Goal: Task Accomplishment & Management: Complete application form

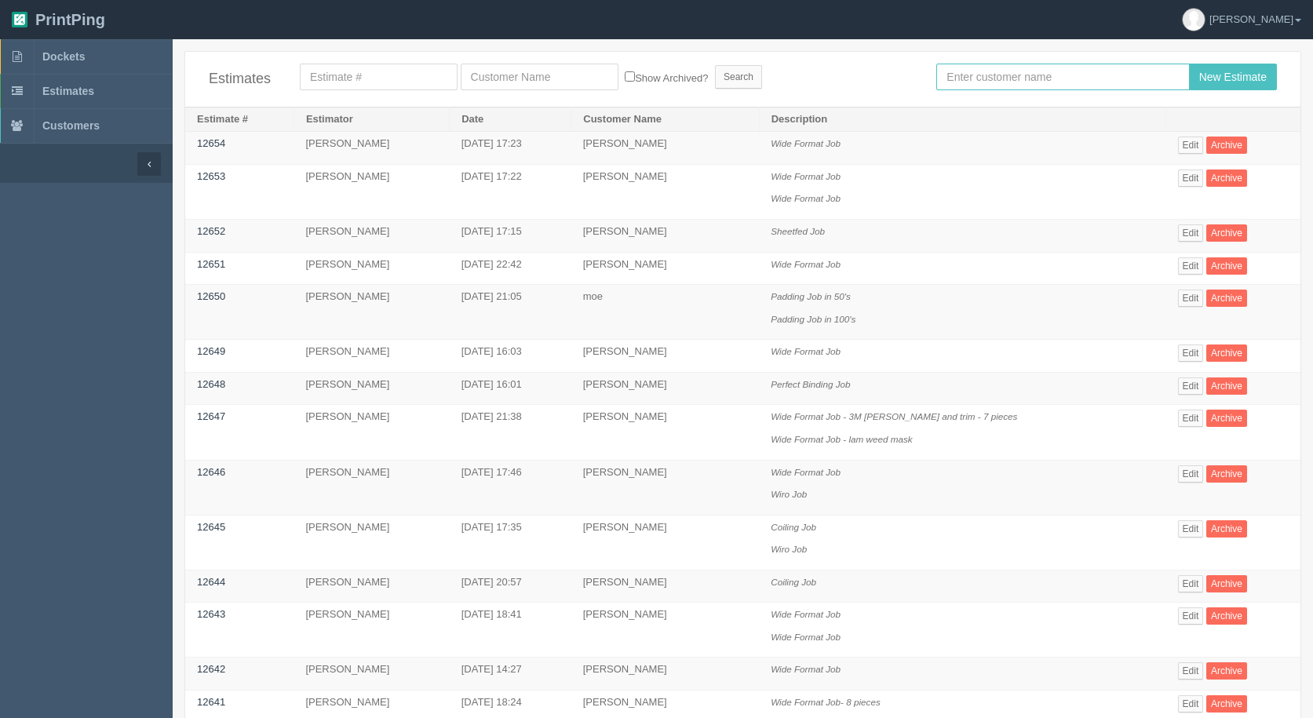
click at [971, 68] on input "text" at bounding box center [1062, 77] width 253 height 27
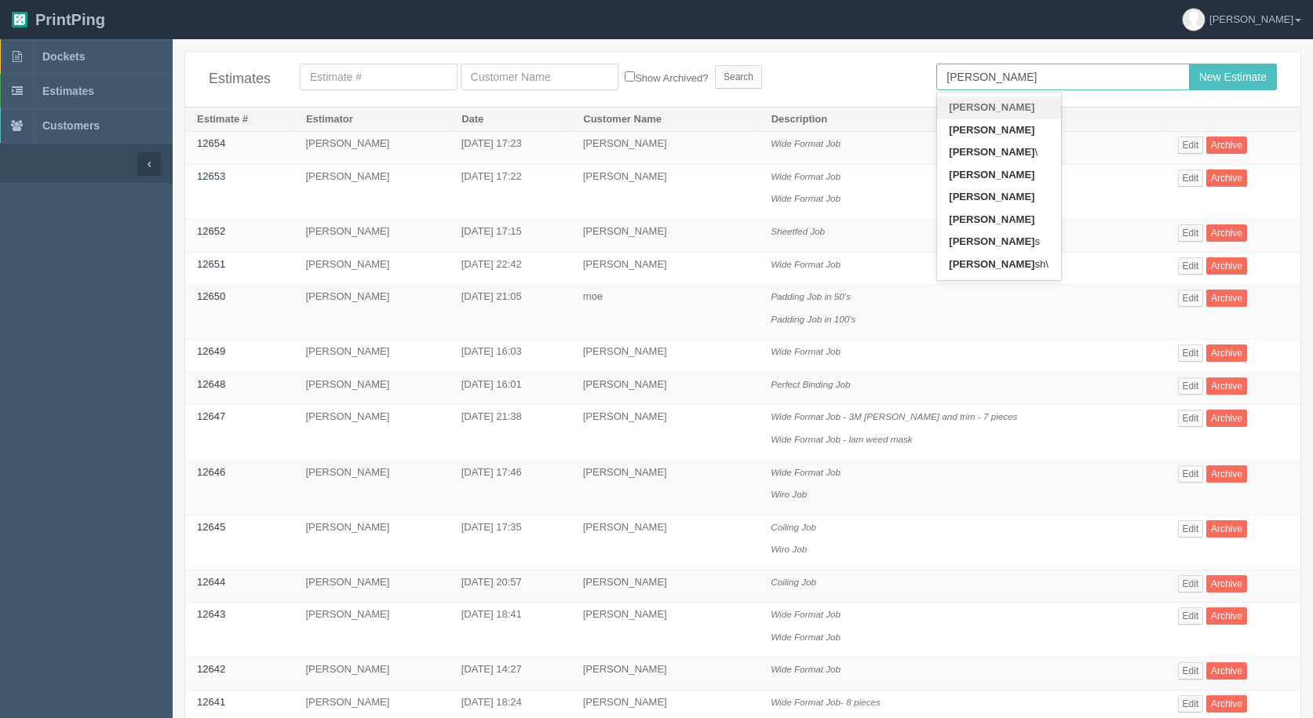
type input "[PERSON_NAME]"
click at [1189, 64] on input "New Estimate" at bounding box center [1233, 77] width 88 height 27
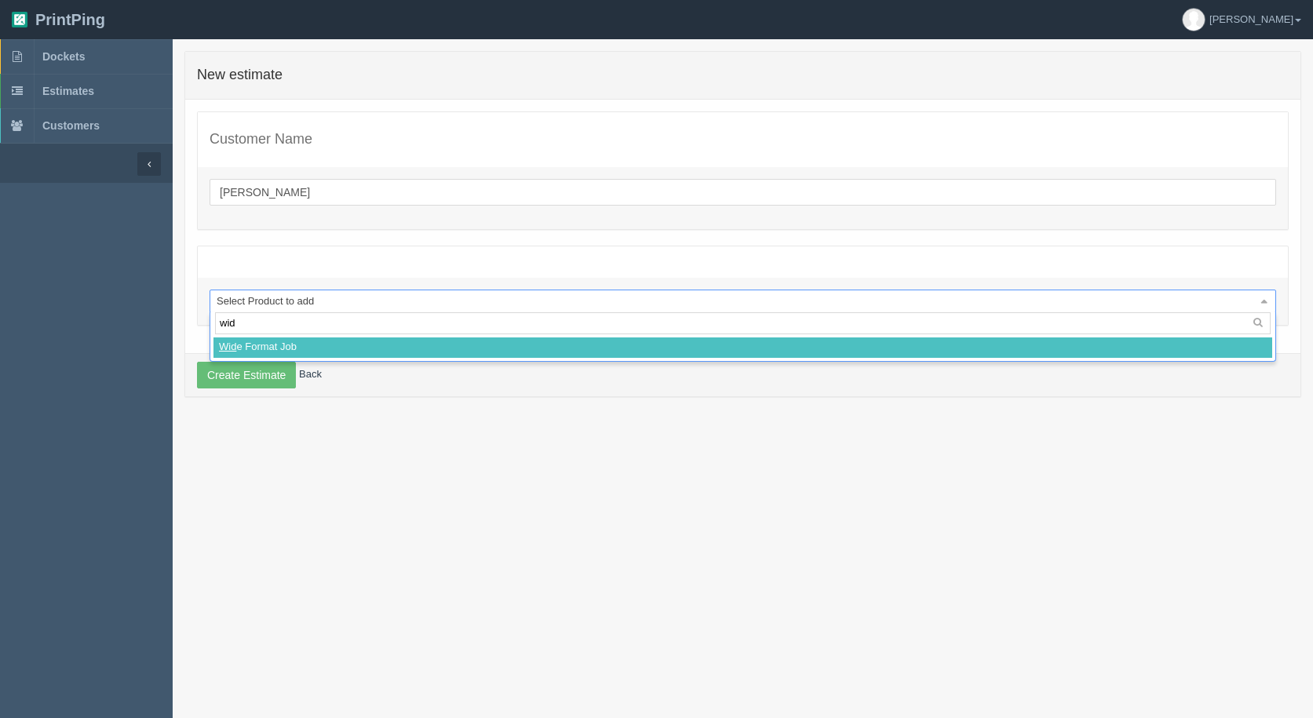
type input "wide"
select select
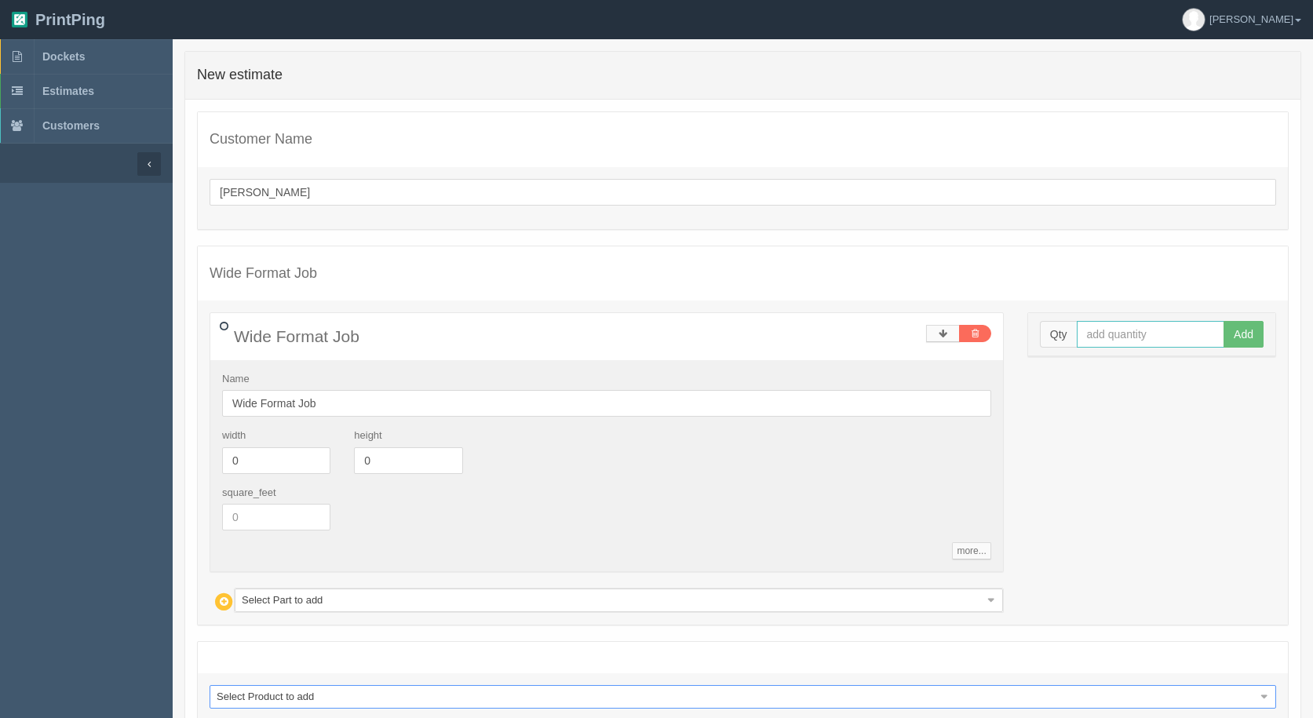
click at [1110, 334] on input "text" at bounding box center [1151, 334] width 148 height 27
type input "1"
click at [1224, 321] on button "Add" at bounding box center [1244, 334] width 40 height 27
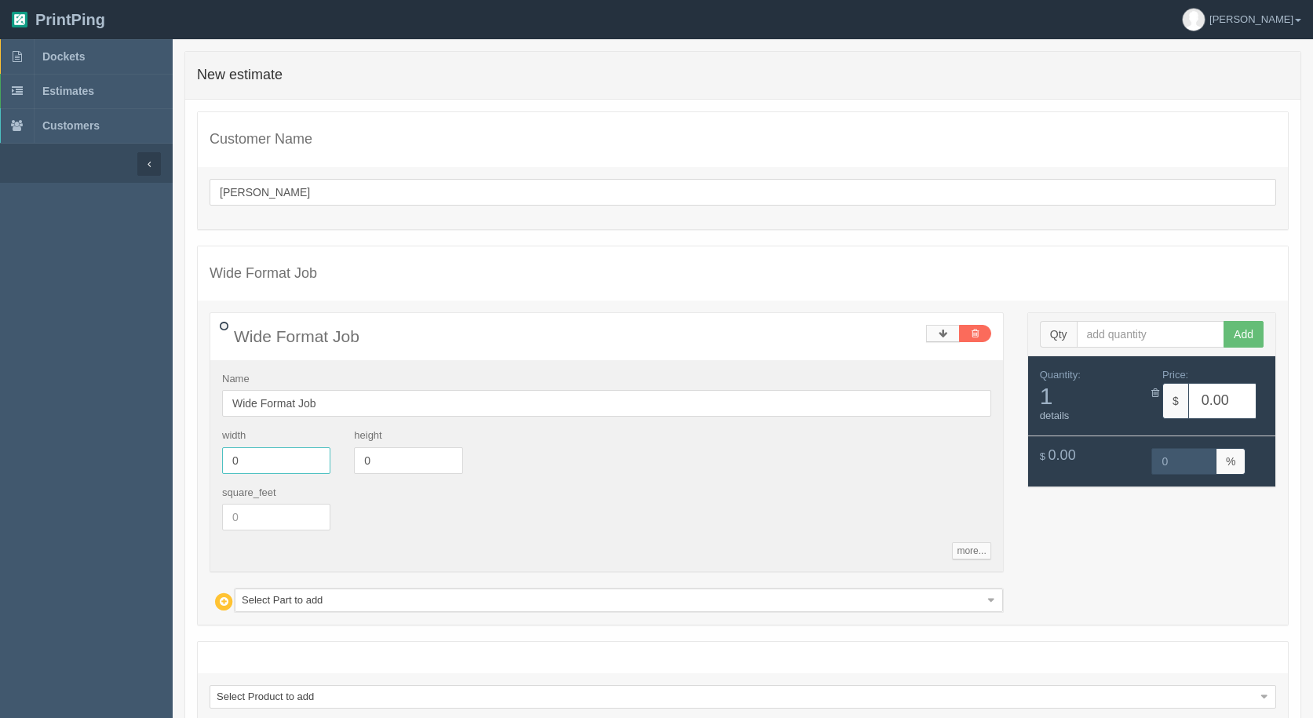
click at [248, 458] on input "0" at bounding box center [276, 460] width 108 height 27
drag, startPoint x: 247, startPoint y: 458, endPoint x: 131, endPoint y: 438, distance: 118.0
click at [139, 440] on section "Dockets Estimates Customers" at bounding box center [656, 429] width 1313 height 781
type input "327.5"
type input "11.75"
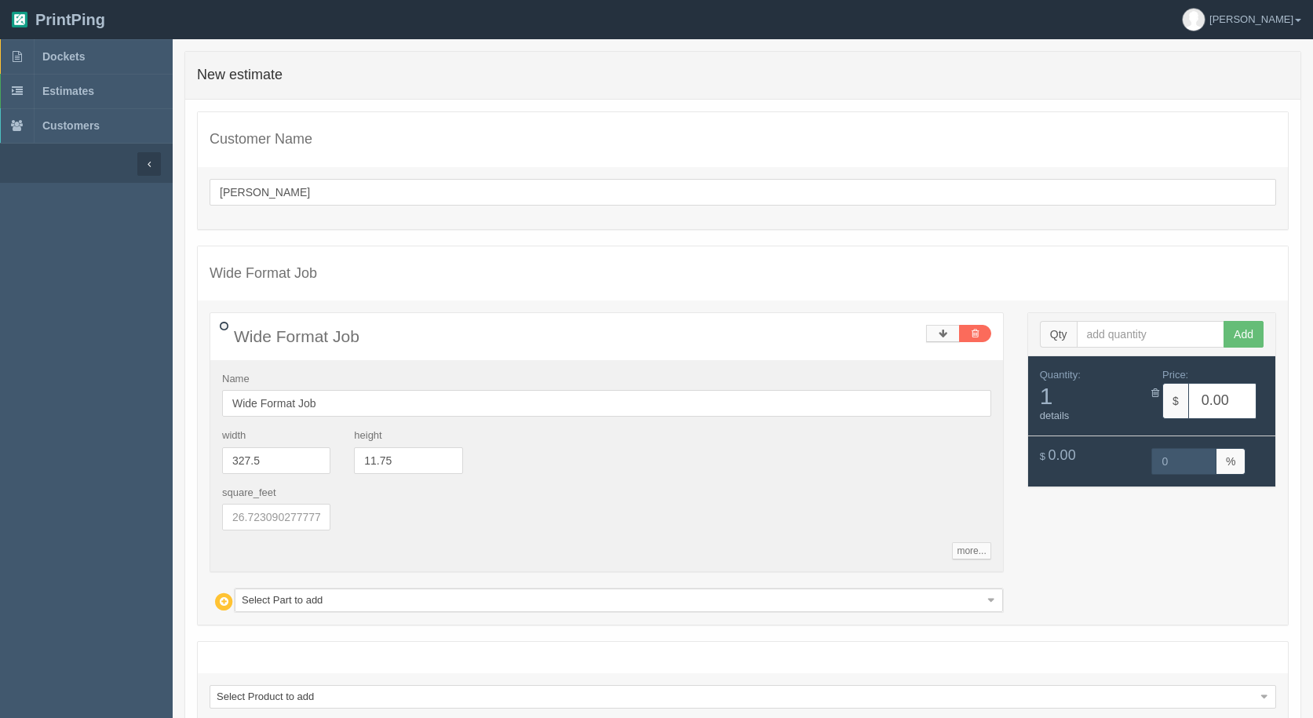
click at [1121, 320] on div "Qty Add" at bounding box center [1151, 334] width 247 height 43
click at [1115, 330] on input "text" at bounding box center [1151, 334] width 148 height 27
click at [1157, 392] on icon at bounding box center [1156, 393] width 8 height 10
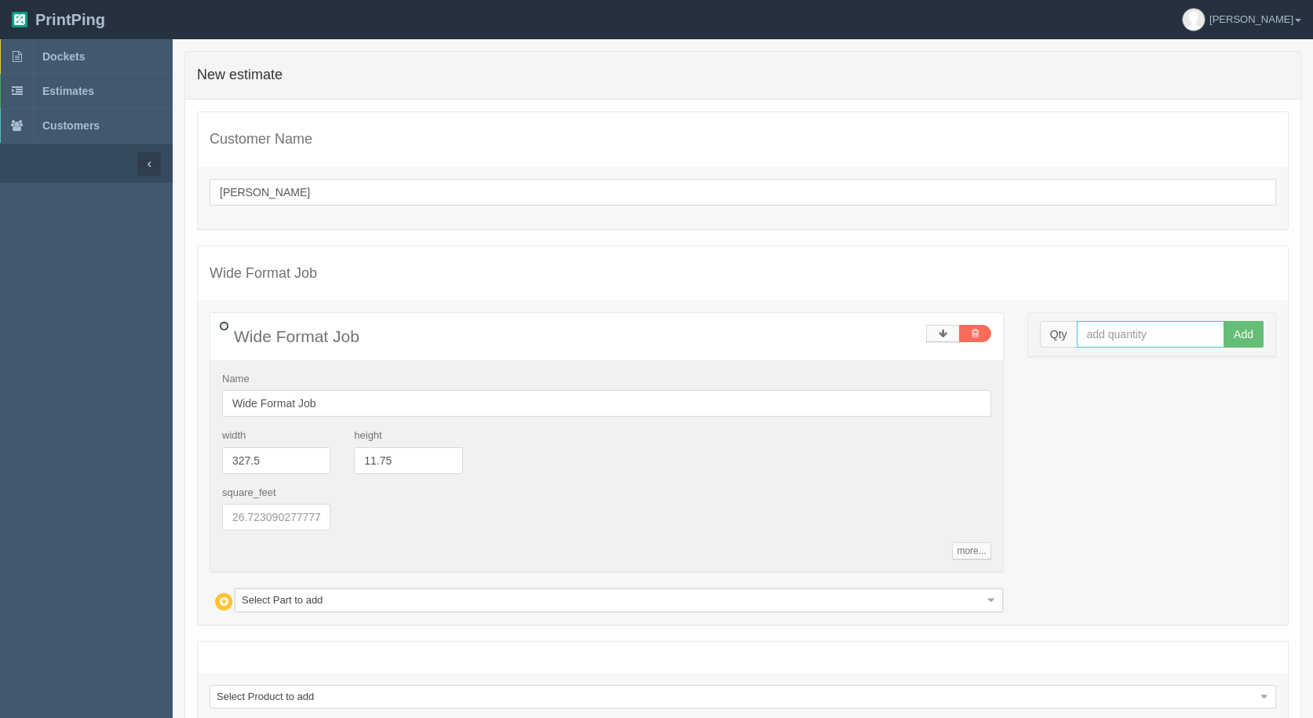
click at [1113, 334] on input "text" at bounding box center [1151, 334] width 148 height 27
type input "2"
click at [1224, 321] on button "Add" at bounding box center [1244, 334] width 40 height 27
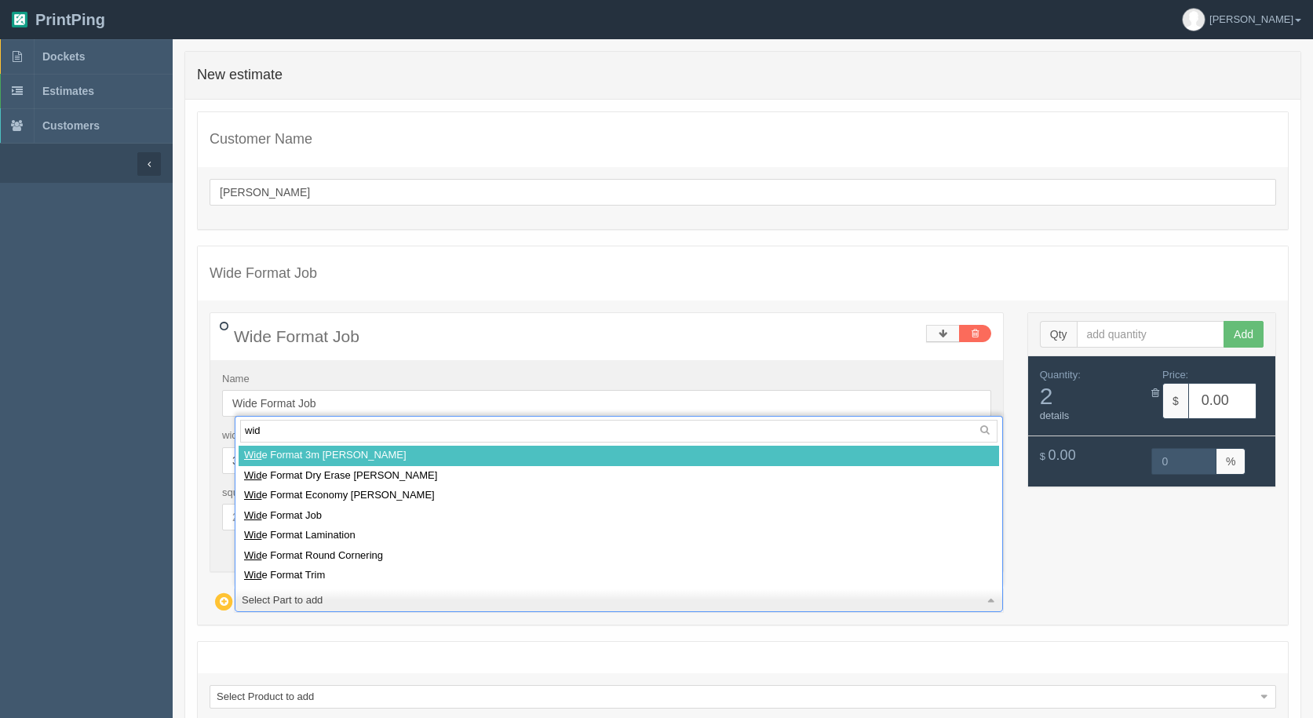
type input "wide"
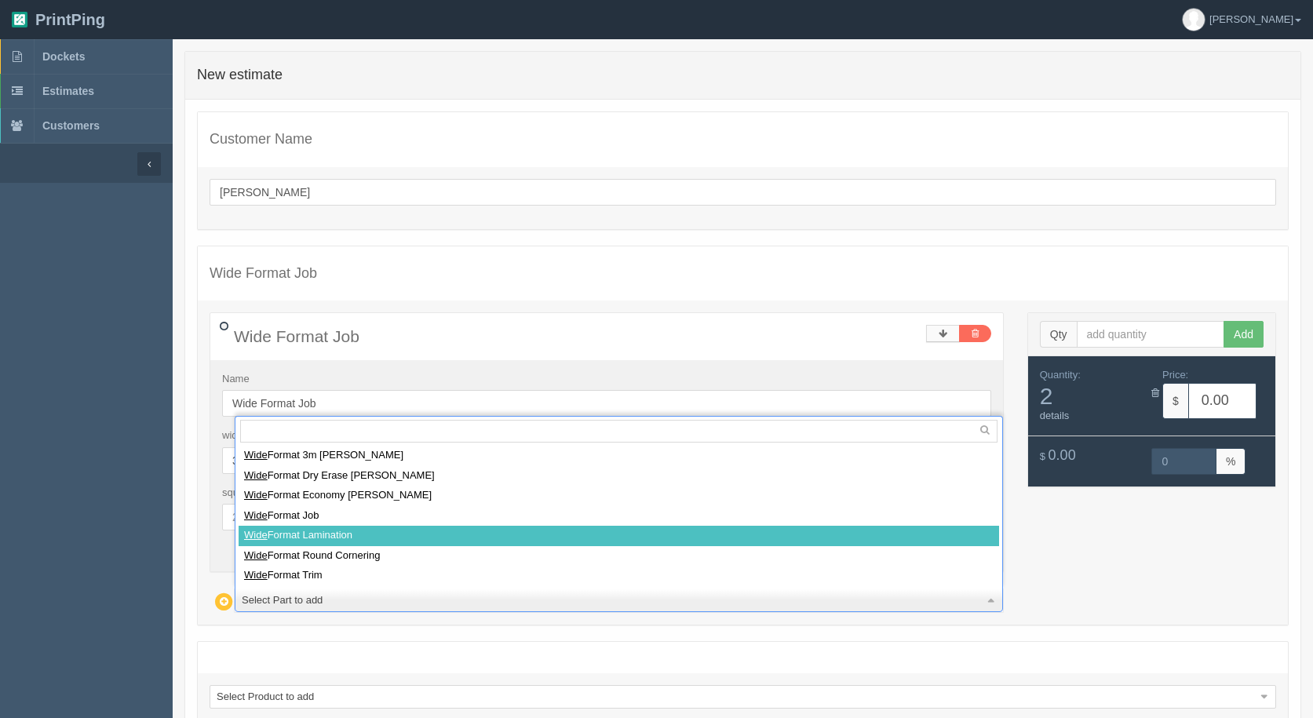
select select
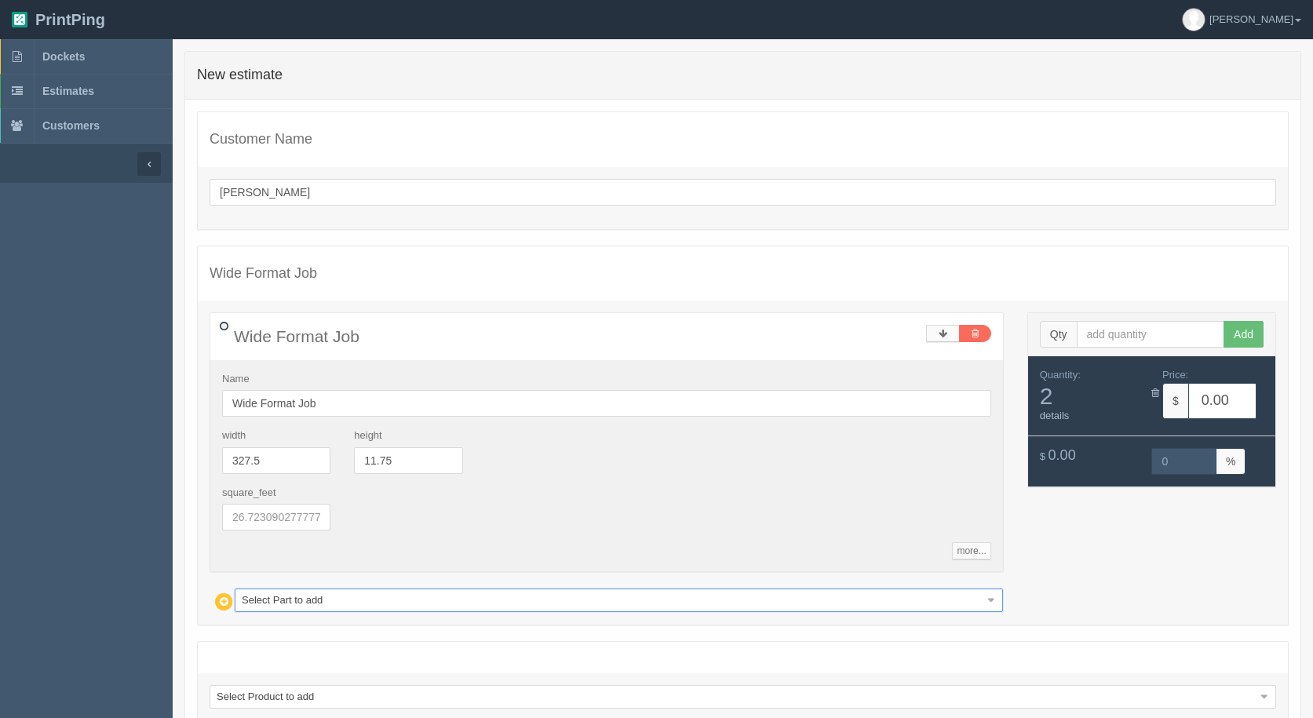
type input "103.73"
type input "15.00"
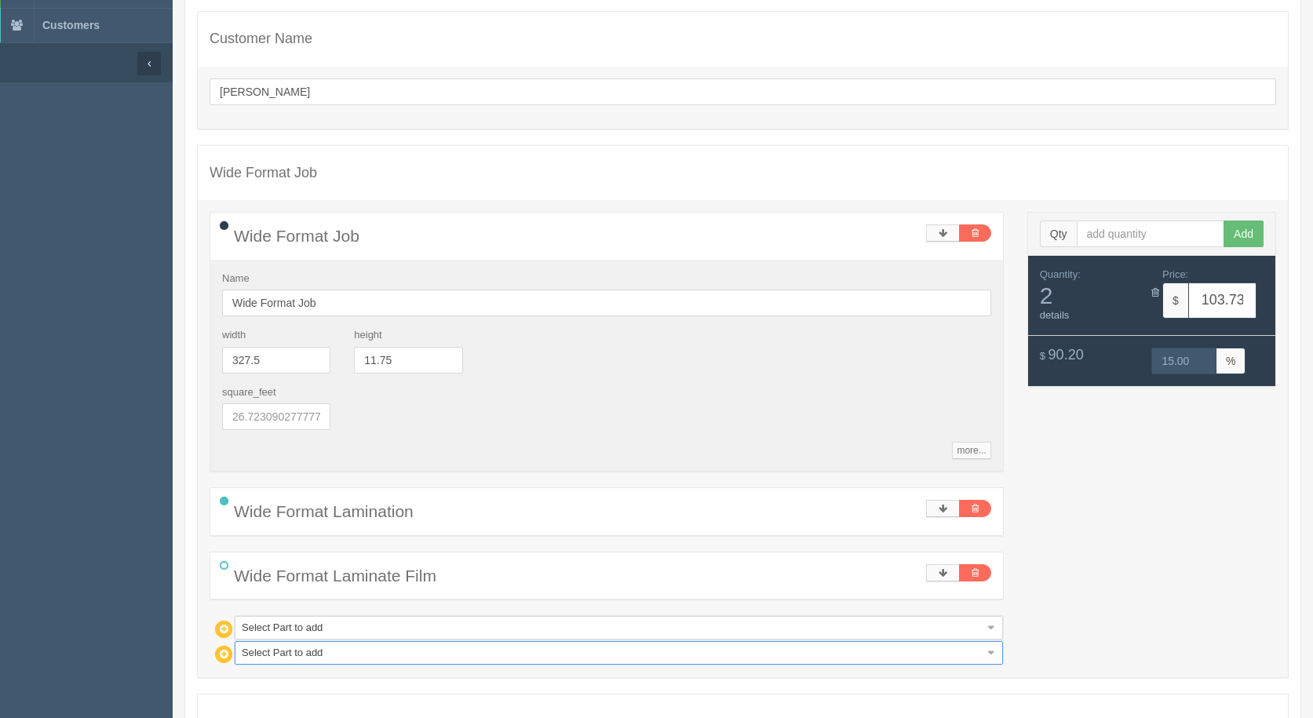
scroll to position [255, 0]
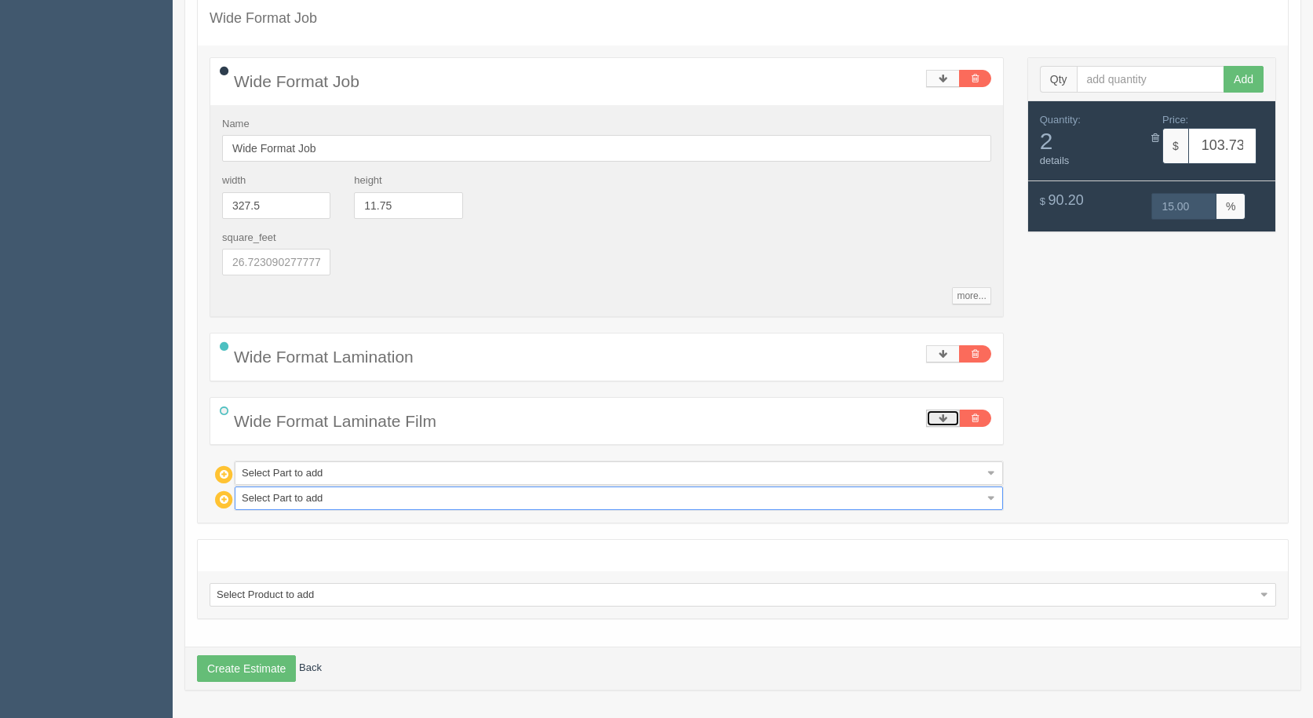
click at [935, 419] on link at bounding box center [943, 418] width 34 height 17
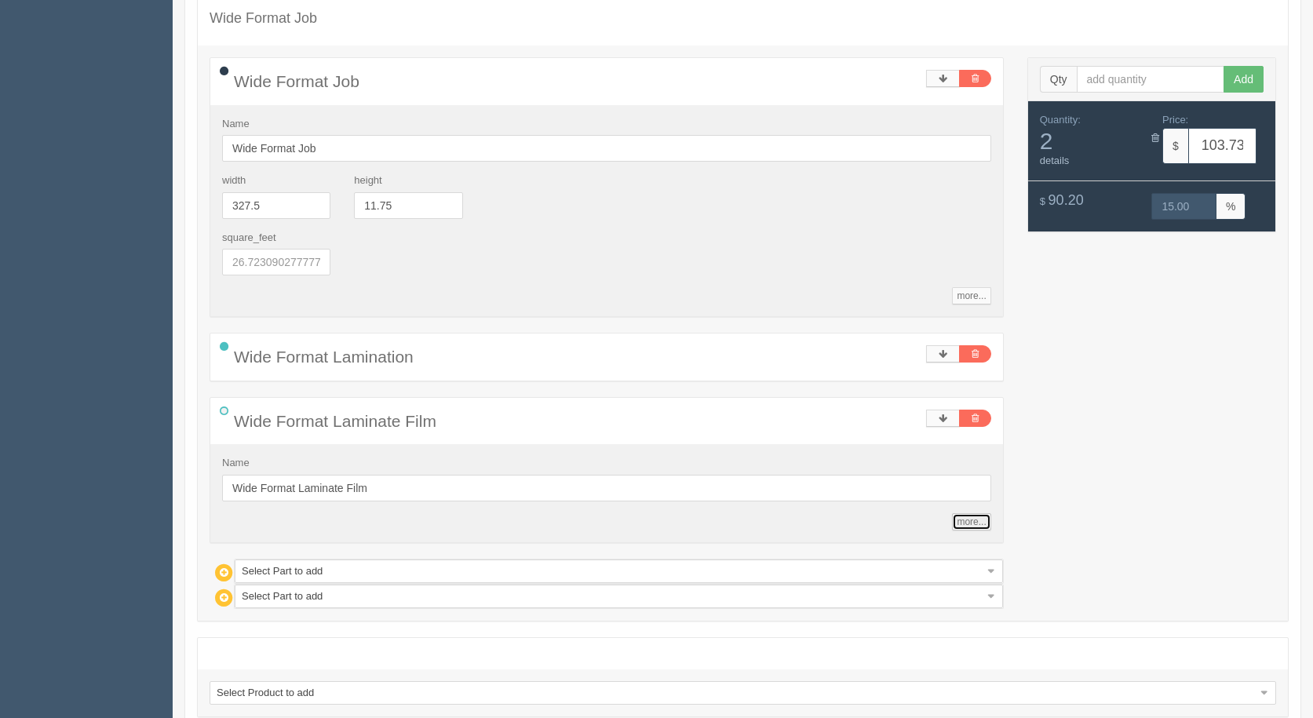
click at [973, 524] on link "more..." at bounding box center [971, 521] width 38 height 17
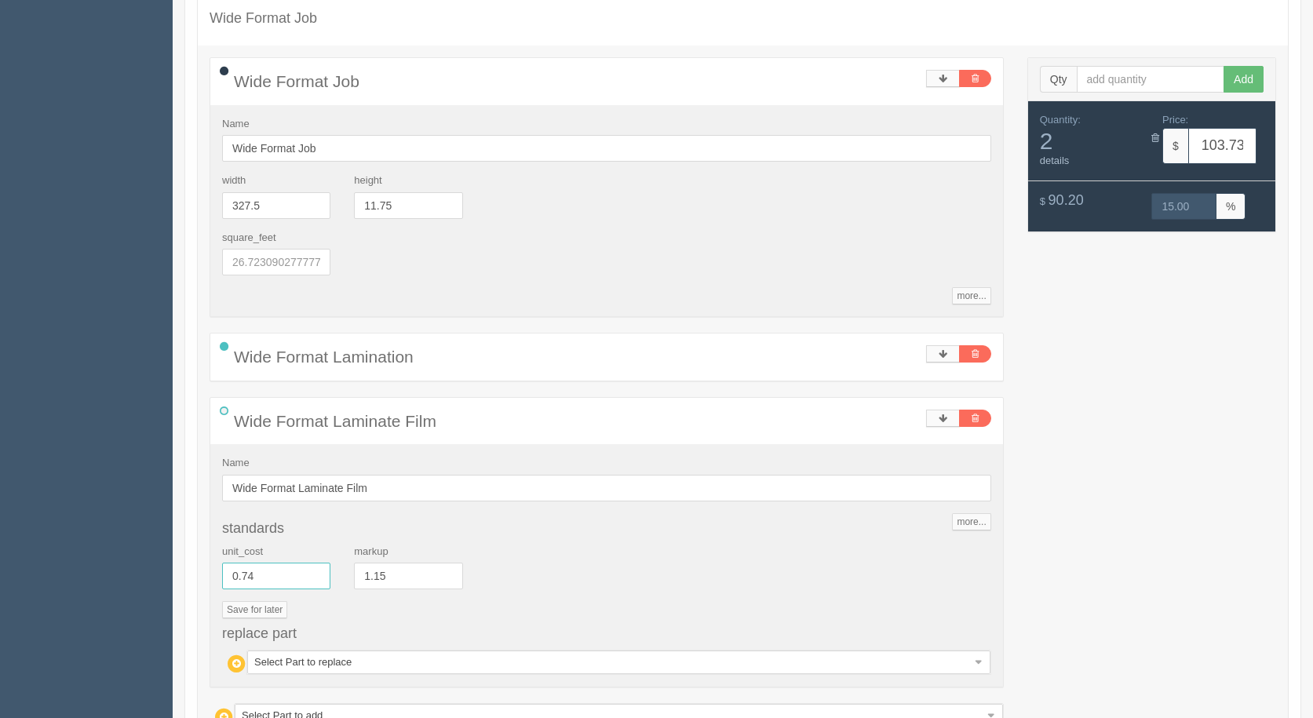
click at [287, 582] on input "0.74" at bounding box center [276, 576] width 108 height 27
drag, startPoint x: 407, startPoint y: 678, endPoint x: 403, endPoint y: 664, distance: 14.9
click at [407, 677] on div "Name Wide Format Laminate Film more... standards unit_cost 0.74 markup 1.15 Sav…" at bounding box center [606, 565] width 793 height 243
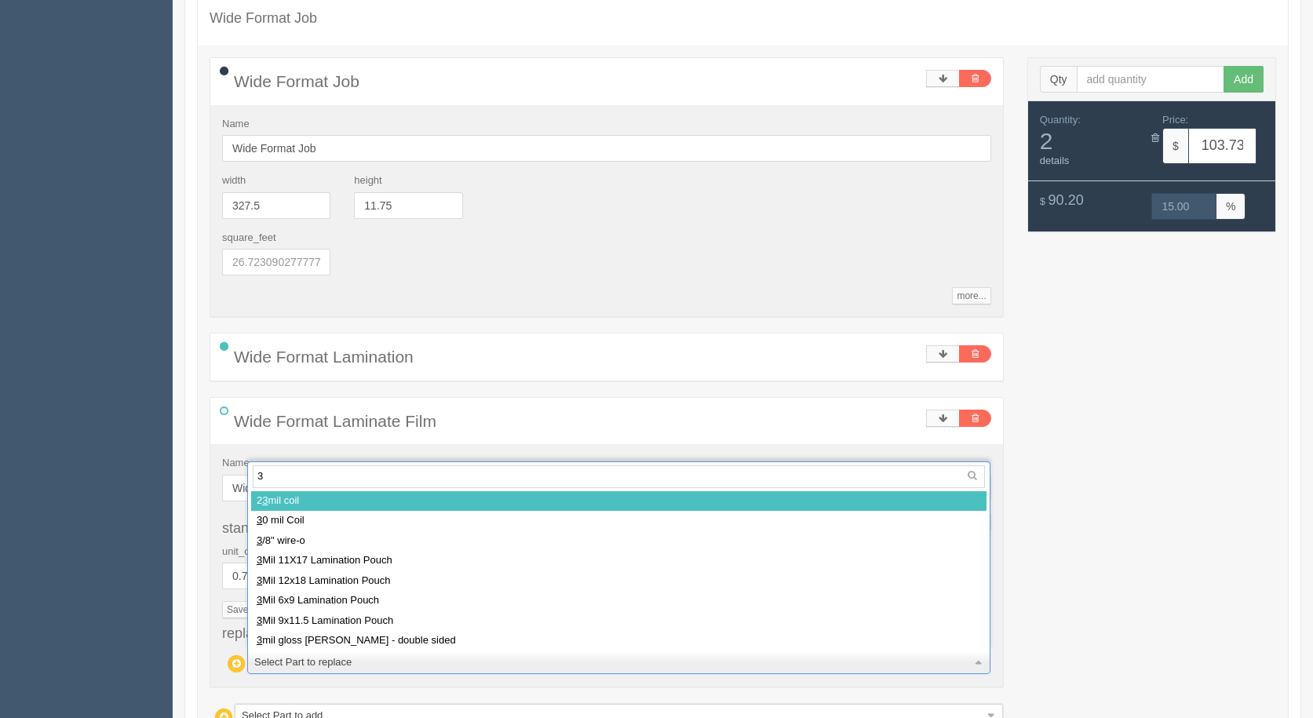
type input "3m"
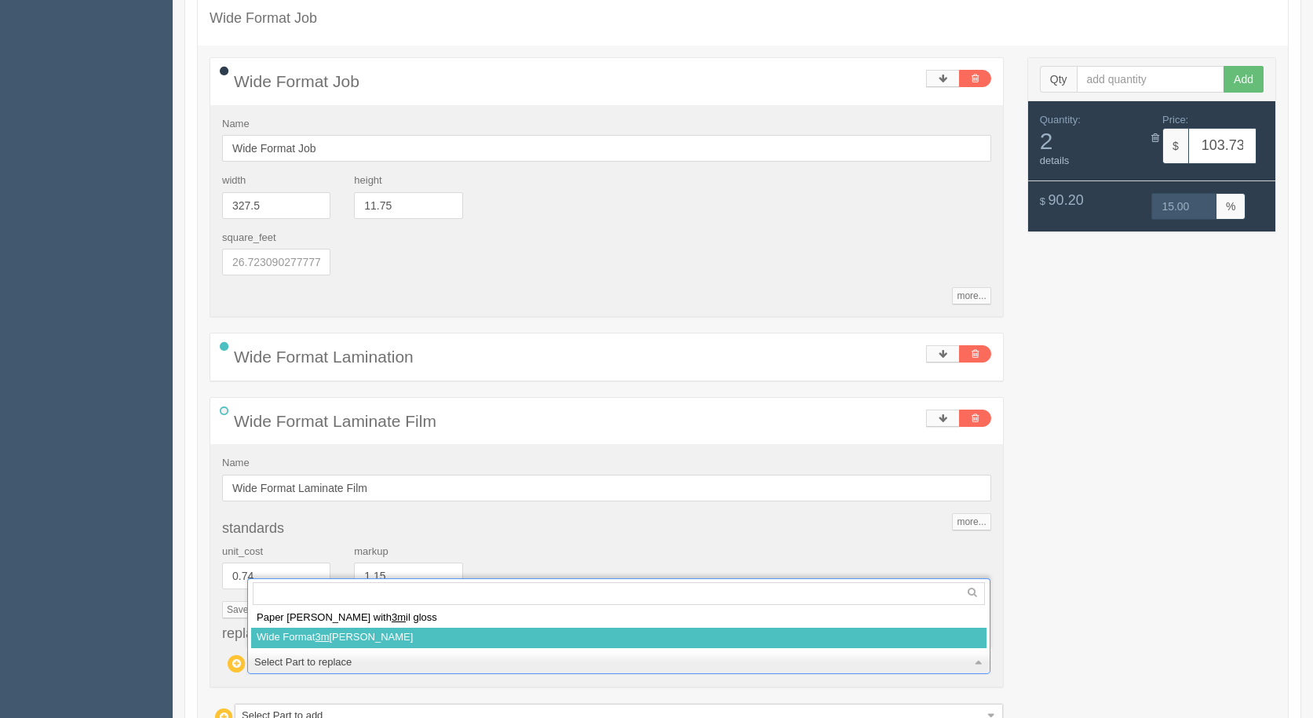
select select
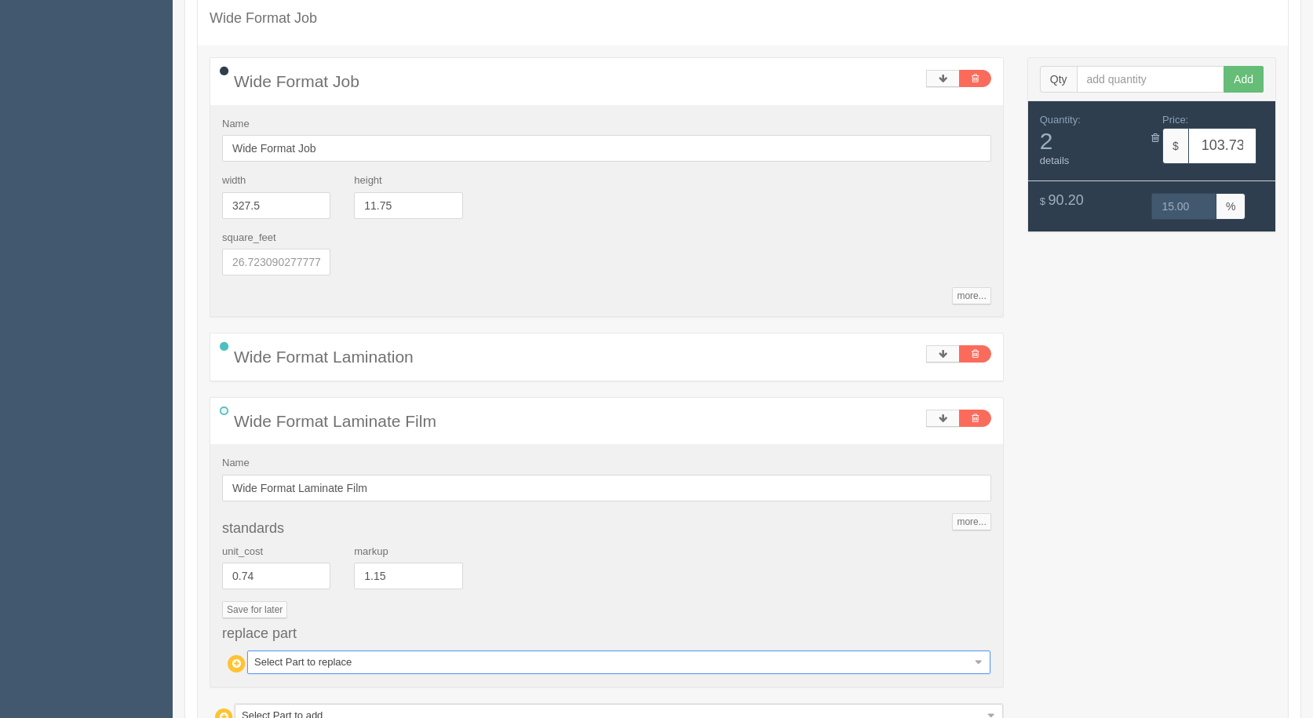
type input "128.32"
type input "15.00"
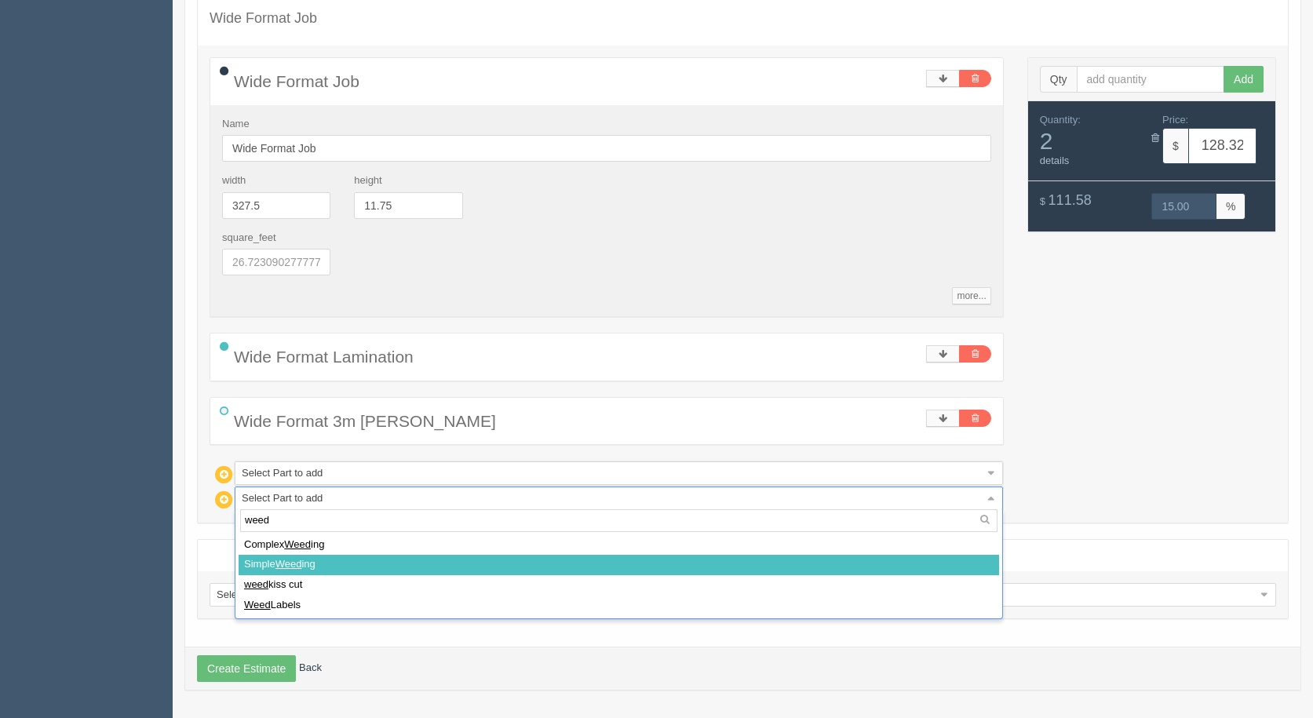
type input "weed"
select select
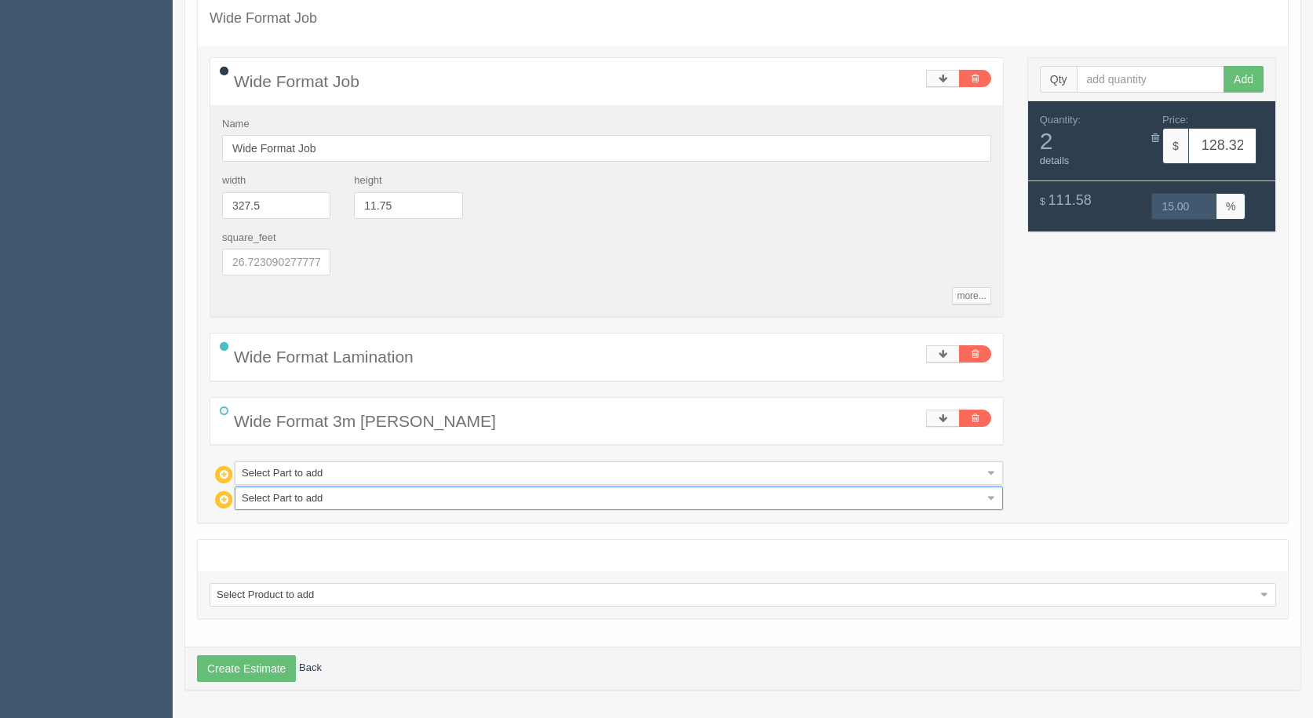
type input "141.64"
type input "15.00"
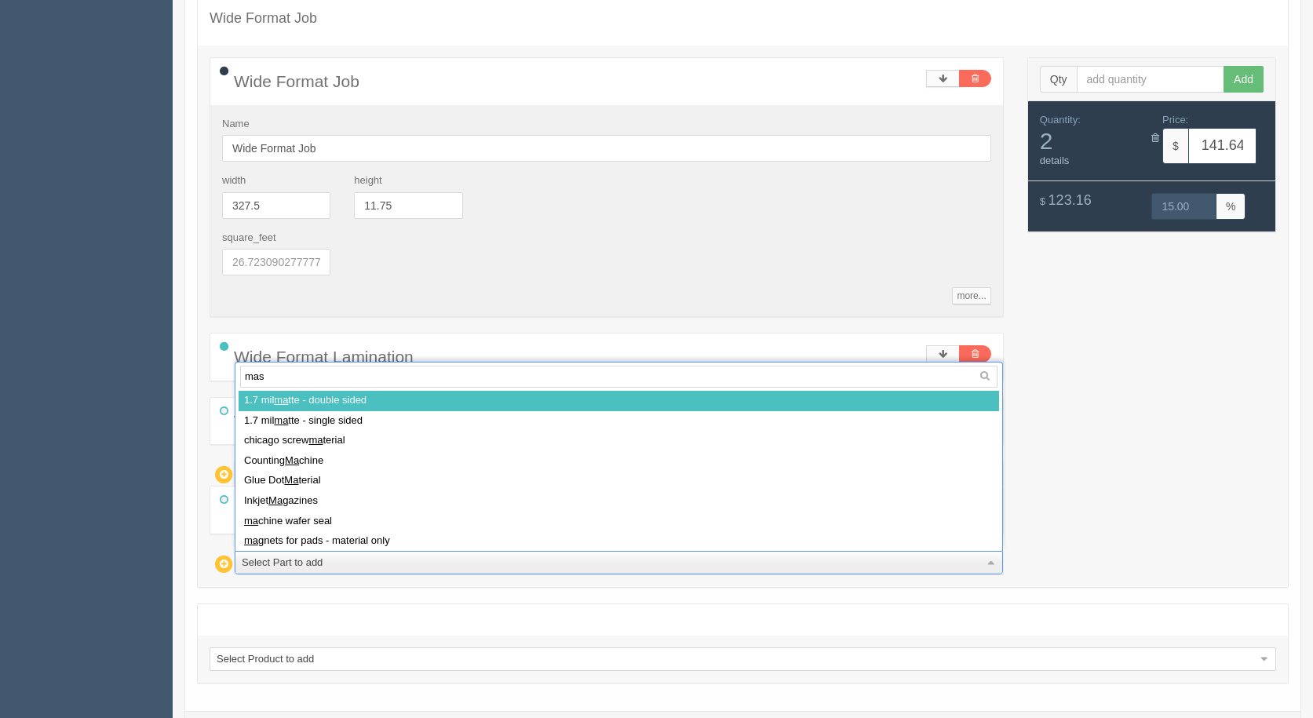
type input "mask"
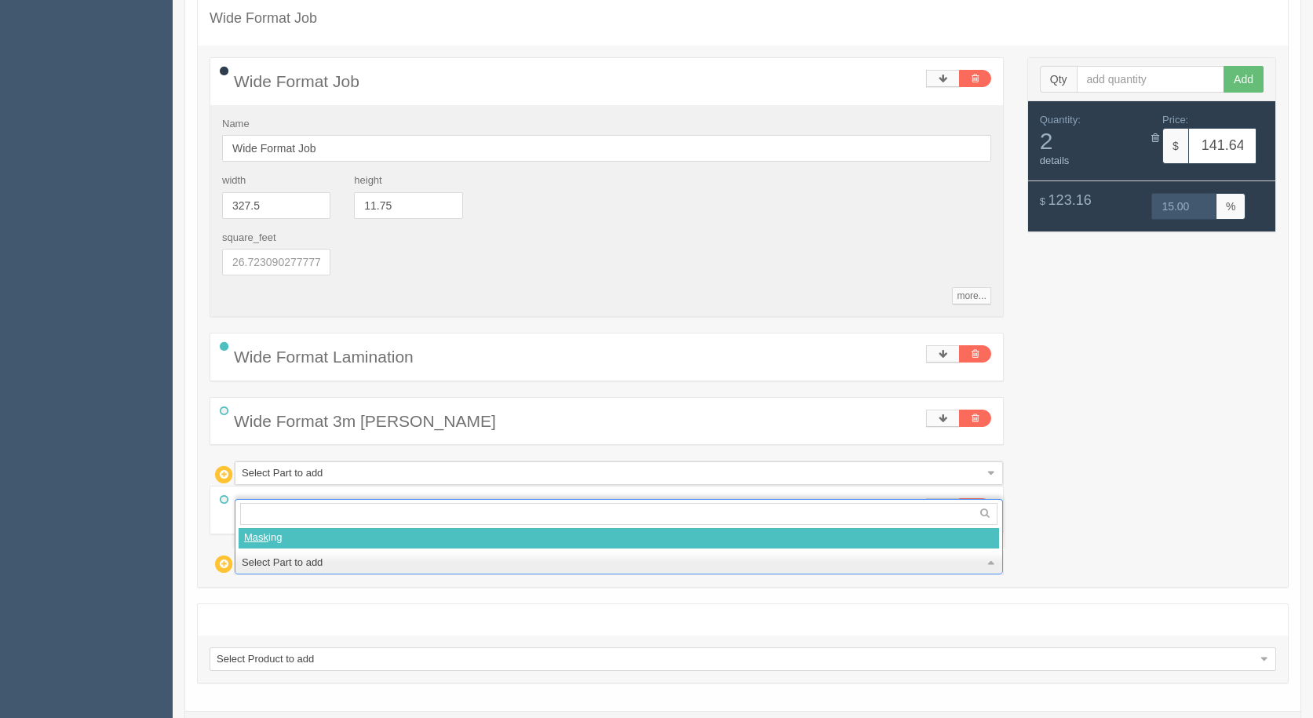
select select
type input "168.84"
type input "15.00"
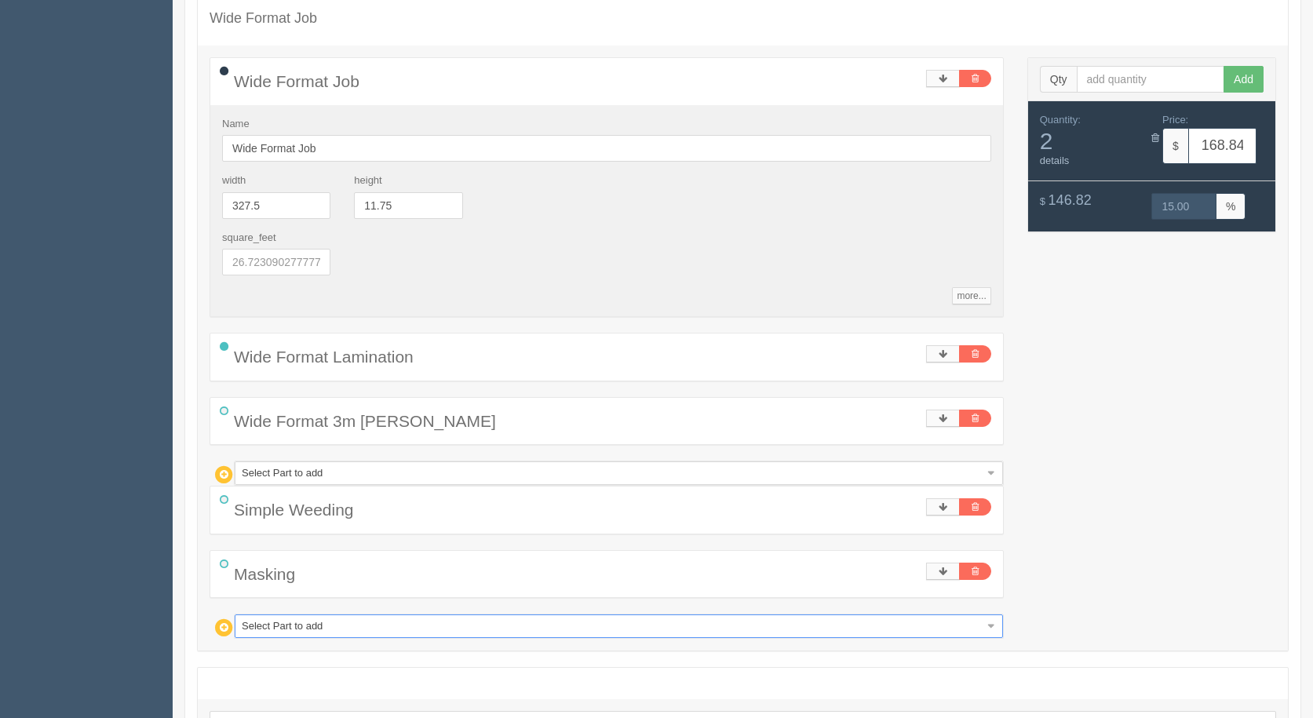
type input "w"
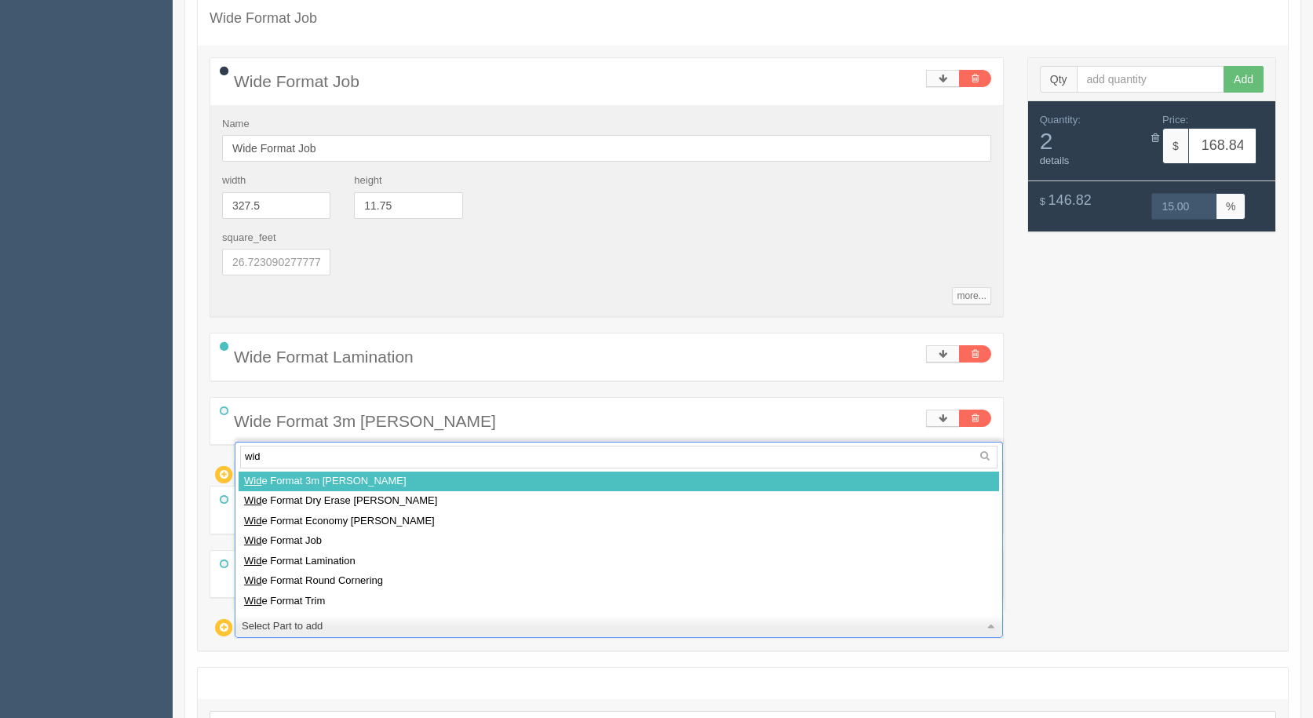
type input "wide"
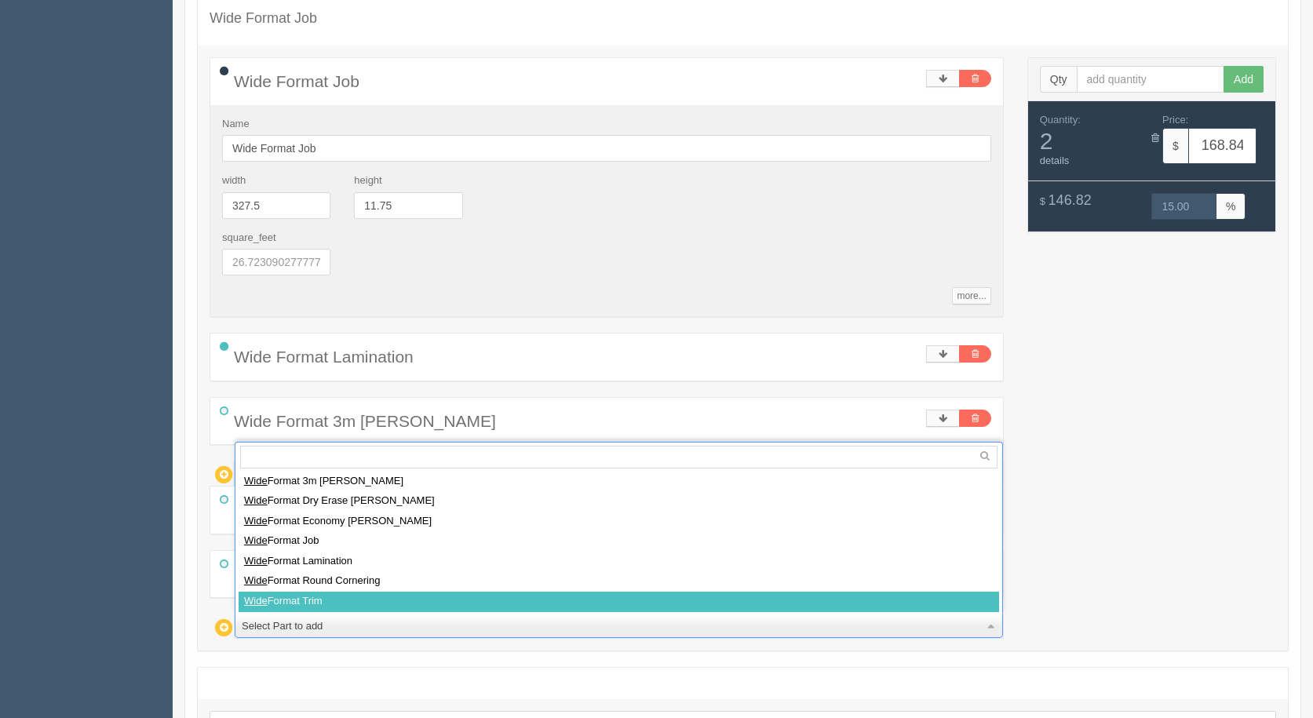
select select
type input "195.47"
type input "15.00"
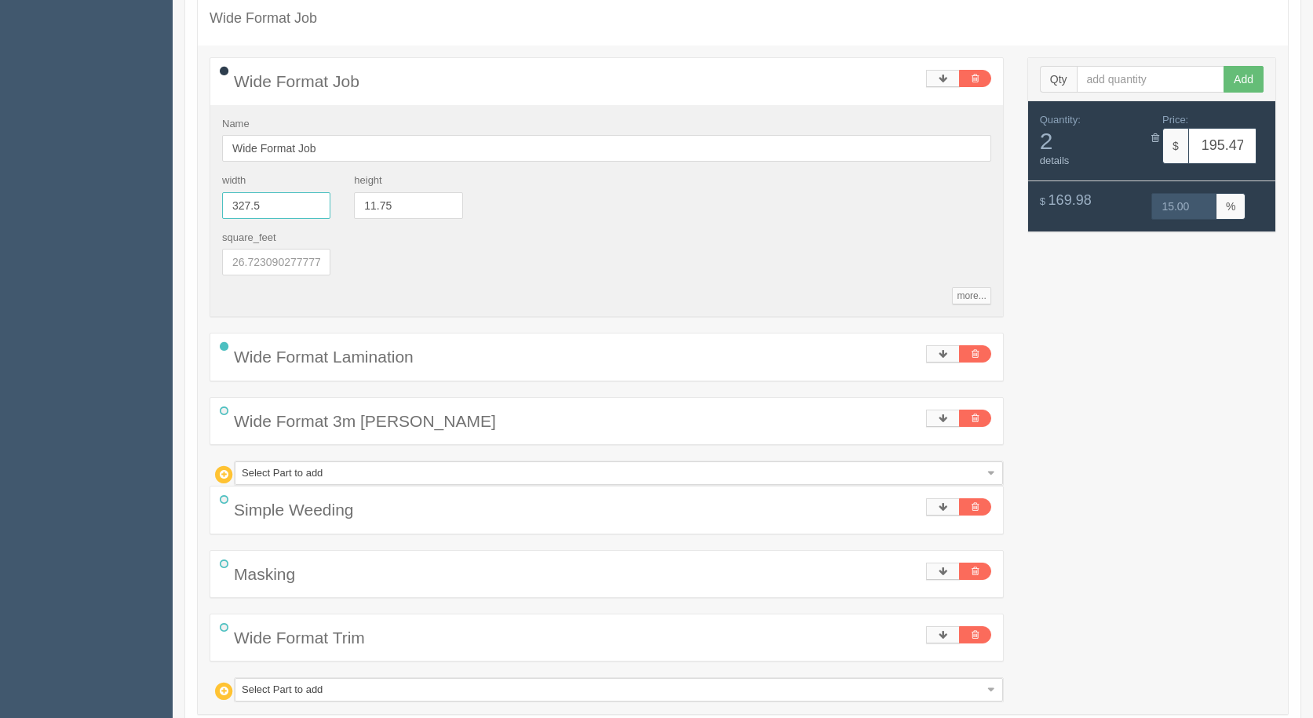
drag, startPoint x: 290, startPoint y: 199, endPoint x: 132, endPoint y: 159, distance: 162.6
click at [132, 159] on section "Dockets Estimates Customers" at bounding box center [656, 347] width 1313 height 1126
type input "27.5"
type input "34.67"
type input "14.99"
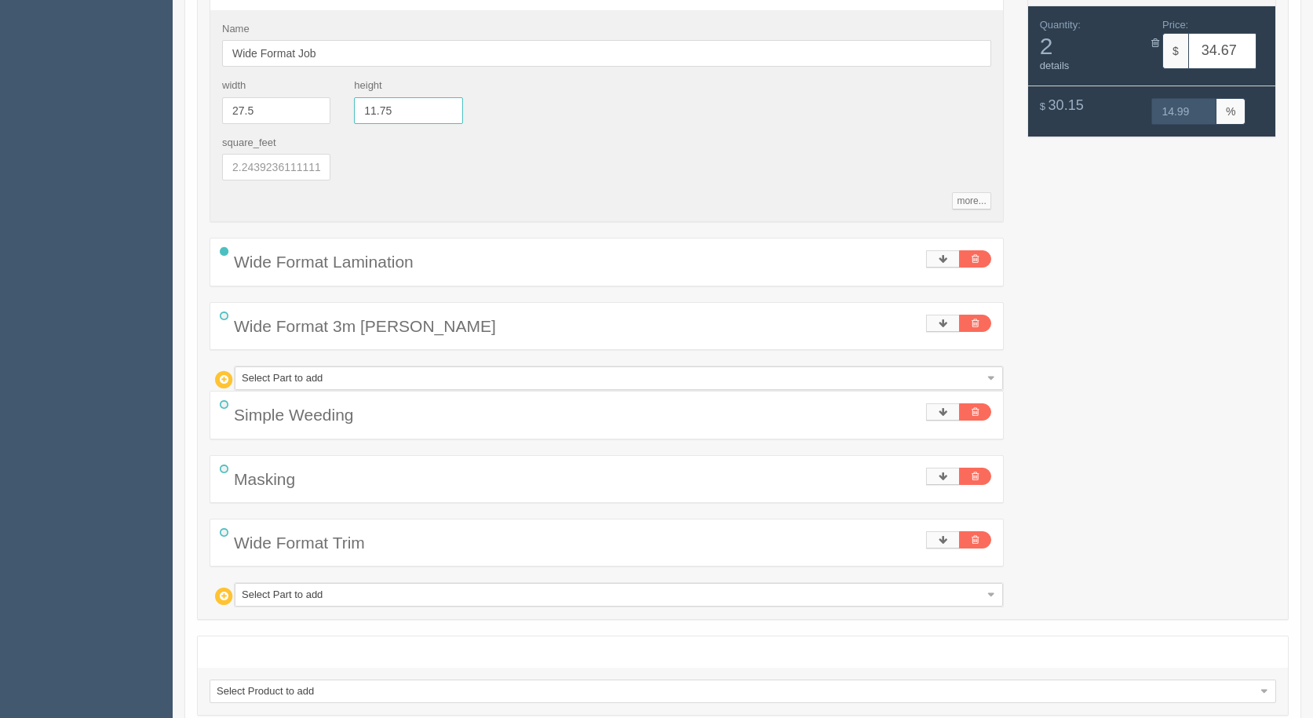
scroll to position [447, 0]
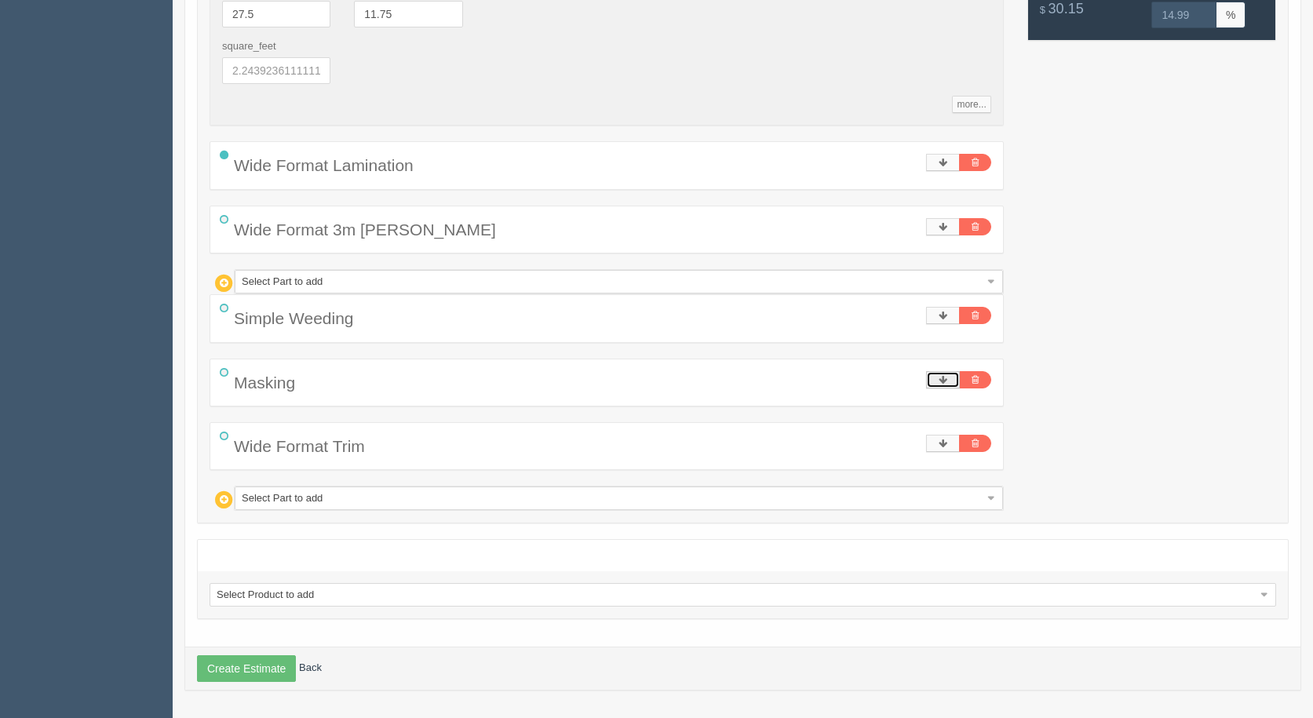
click at [944, 375] on icon at bounding box center [943, 379] width 9 height 9
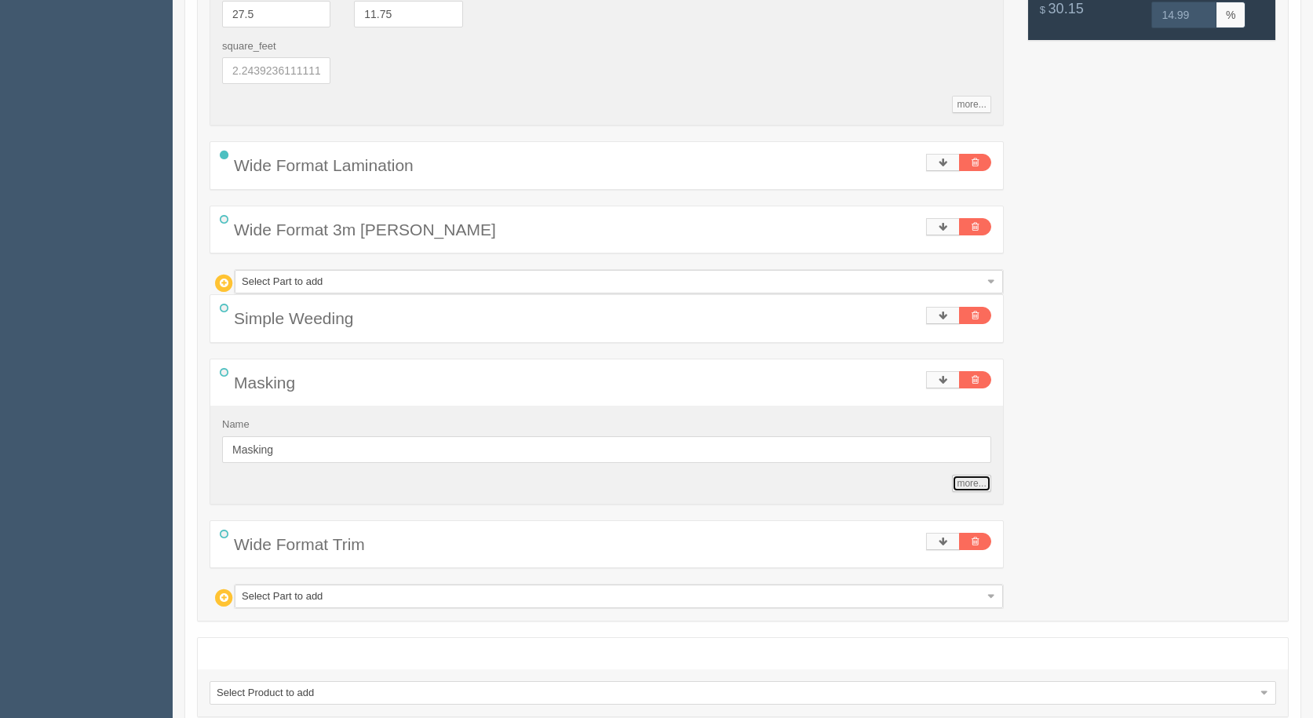
click at [962, 484] on link "more..." at bounding box center [971, 483] width 38 height 17
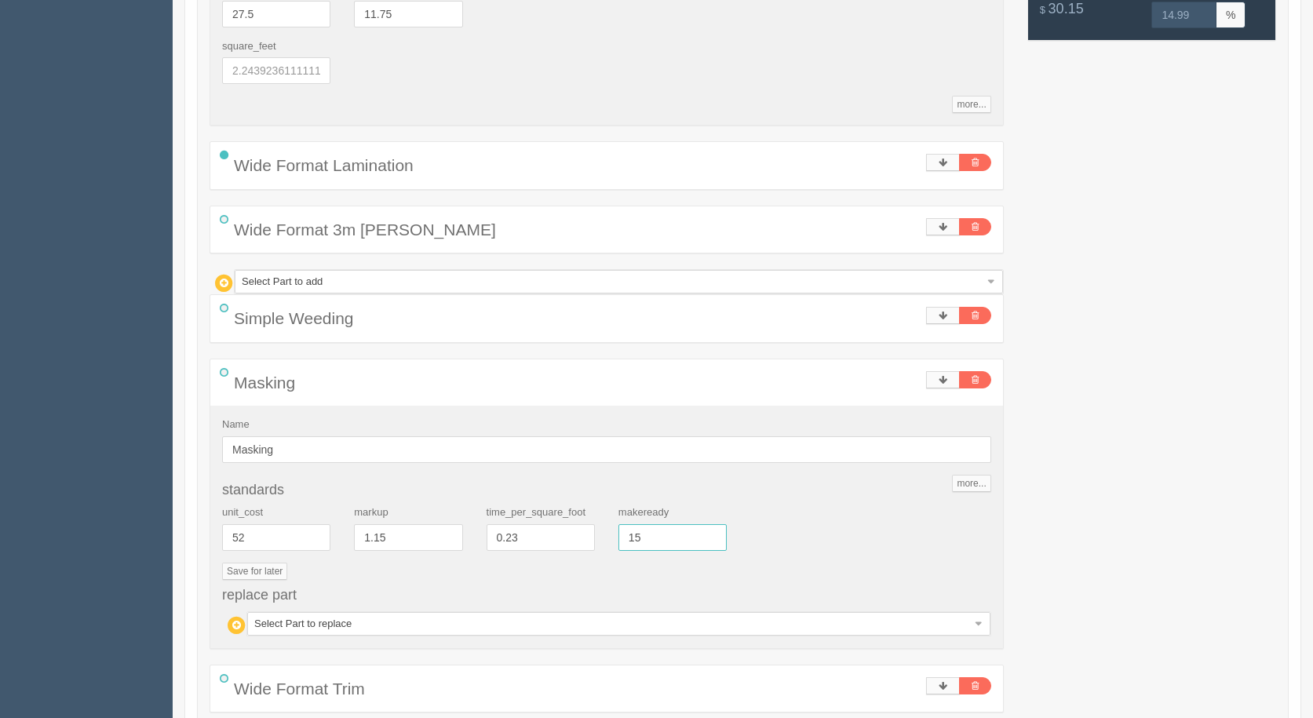
drag, startPoint x: 666, startPoint y: 541, endPoint x: 432, endPoint y: 467, distance: 246.0
click at [501, 499] on div "standards unit_cost 52 markup 1.15 time_per_square_foot 0.23 makeready 15 Save …" at bounding box center [606, 560] width 769 height 154
type input "7.5"
type input "27.20"
type input "15.01"
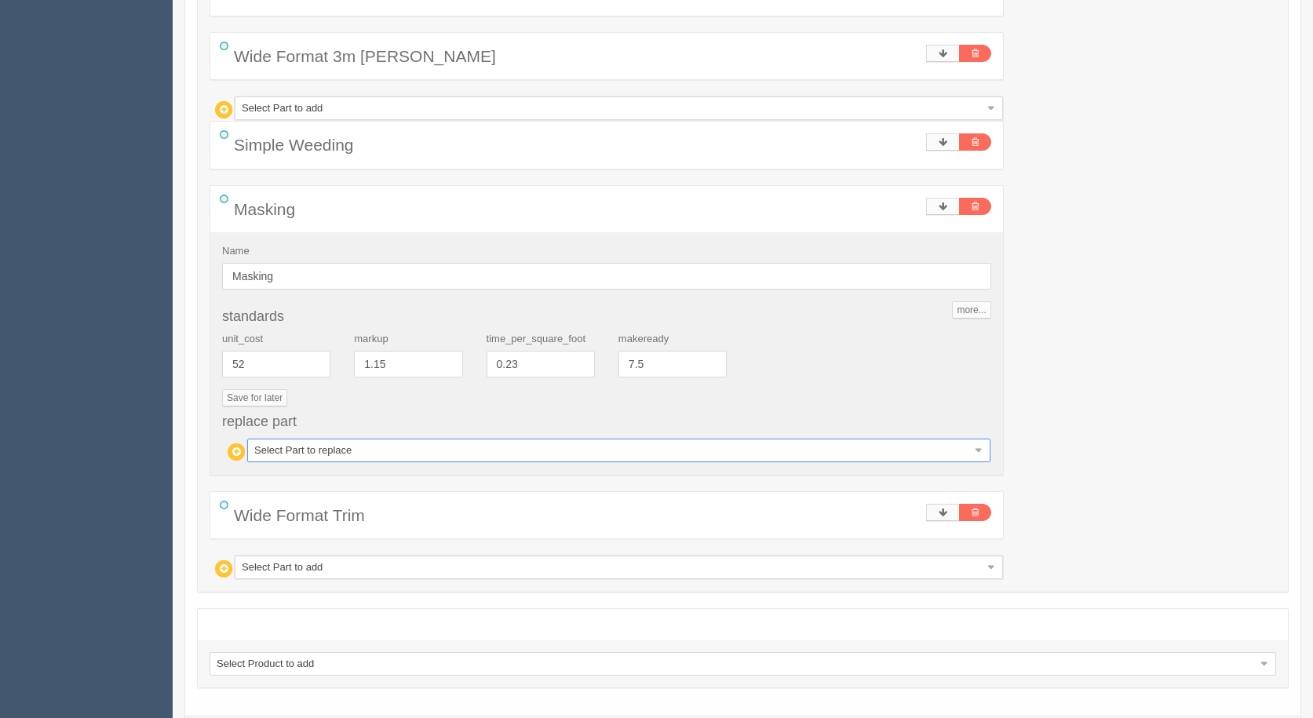
scroll to position [689, 0]
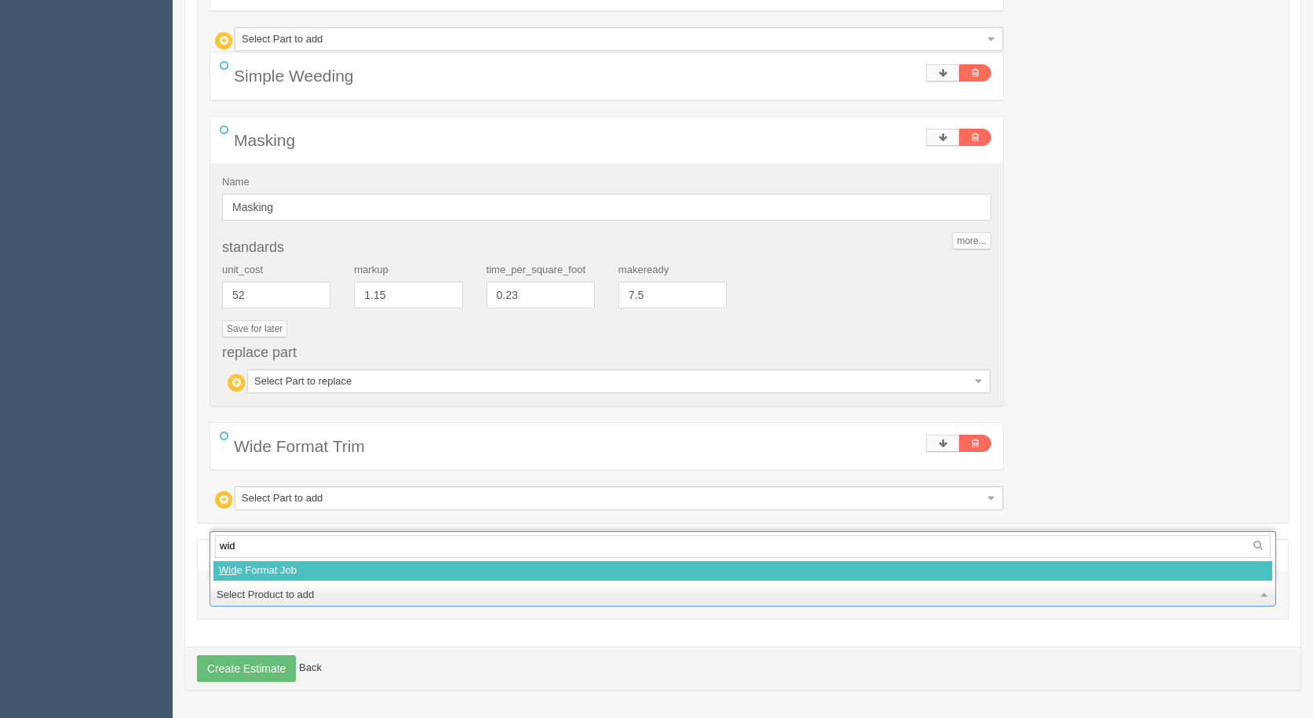
type input "wide"
select select
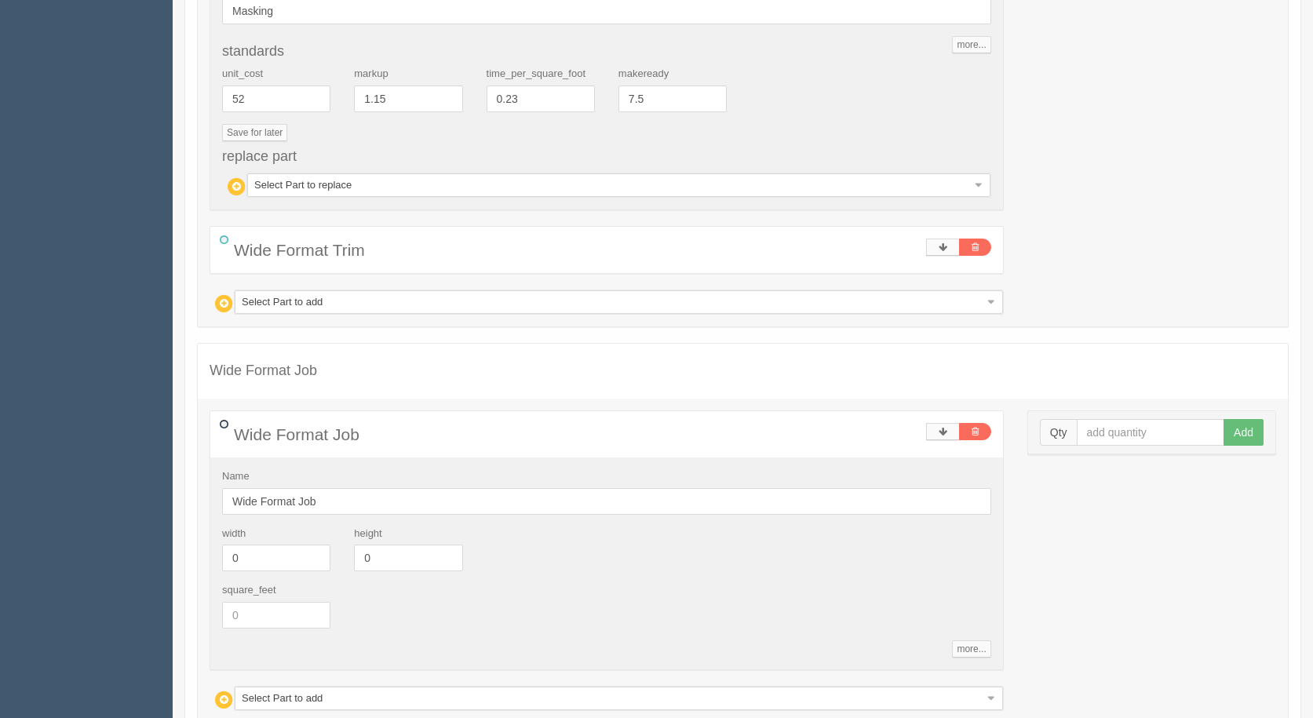
scroll to position [1003, 0]
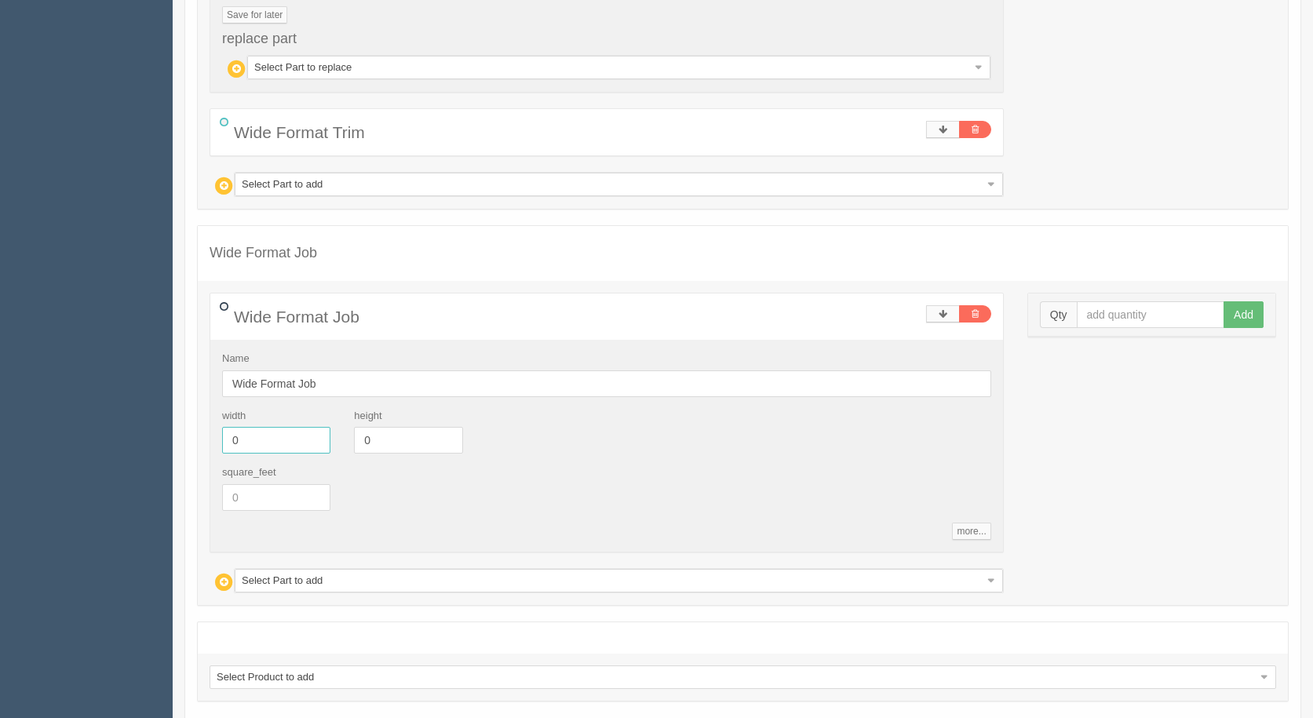
drag, startPoint x: 260, startPoint y: 448, endPoint x: 0, endPoint y: 353, distance: 276.6
type input "27.25"
type input "11.75"
click at [1112, 302] on input "text" at bounding box center [1151, 314] width 148 height 27
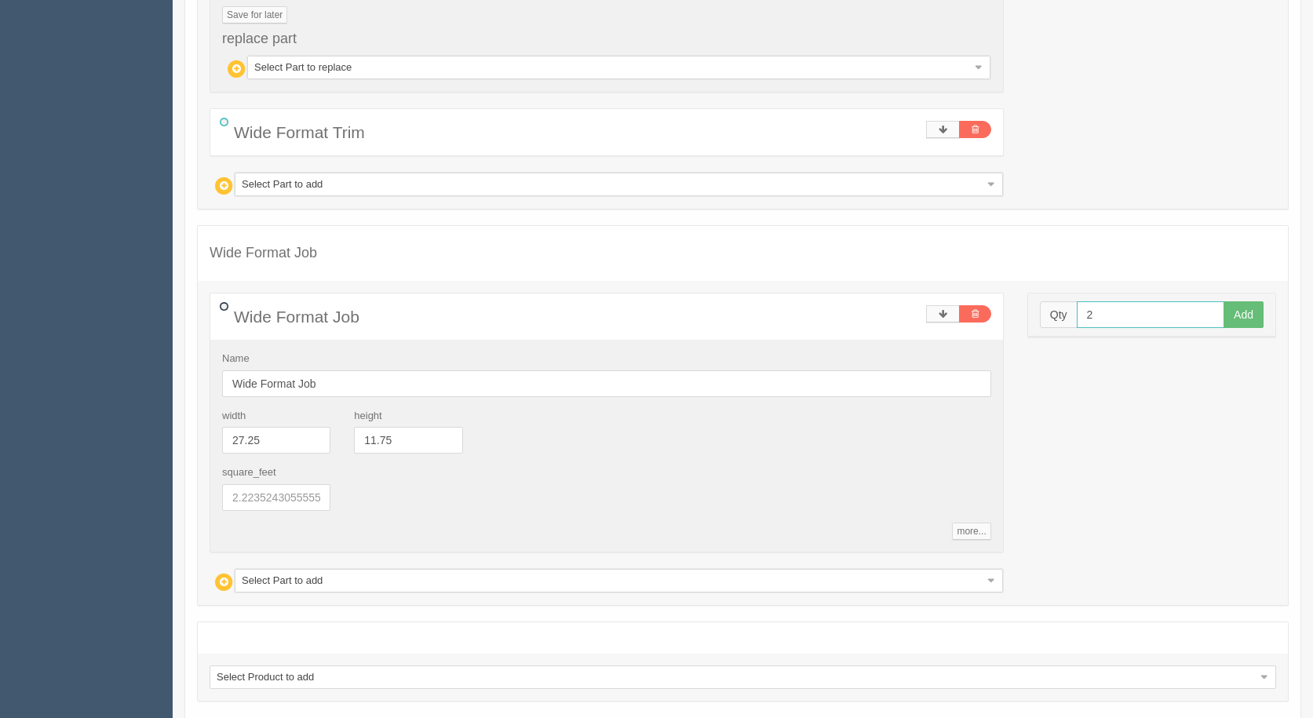
type input "2"
click at [1224, 301] on button "Add" at bounding box center [1244, 314] width 40 height 27
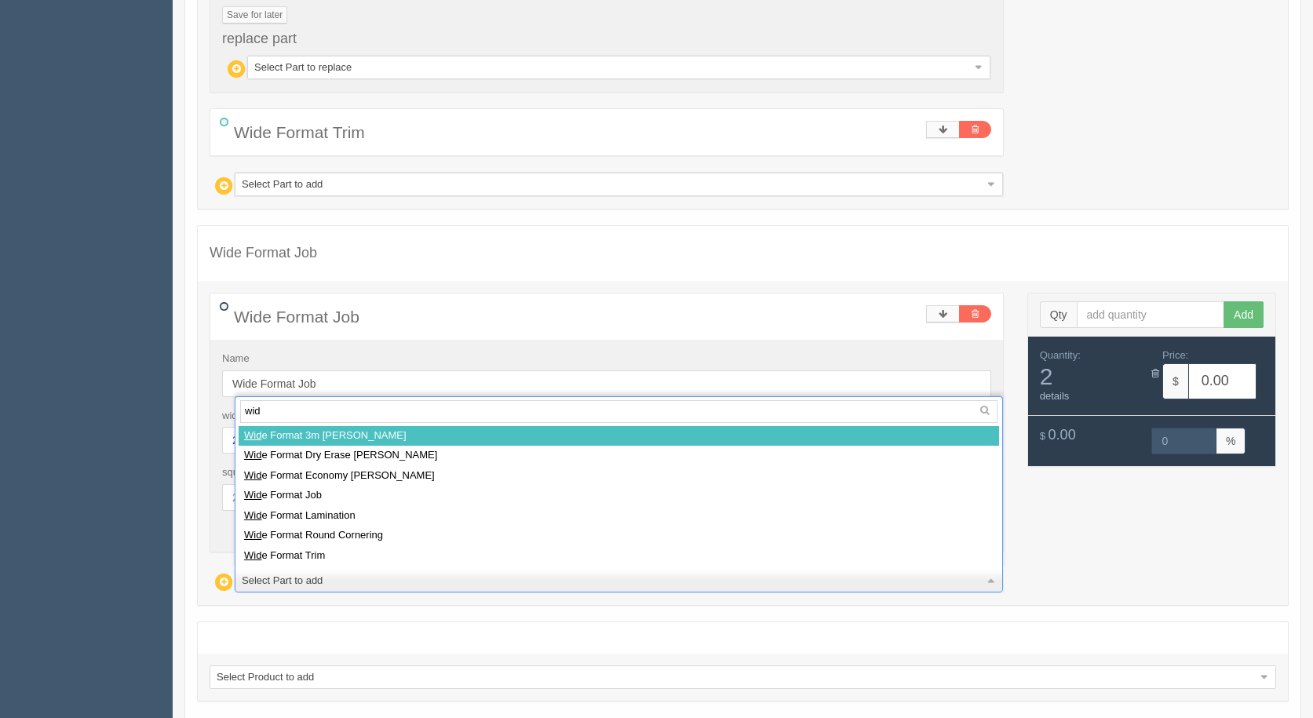
type input "wide"
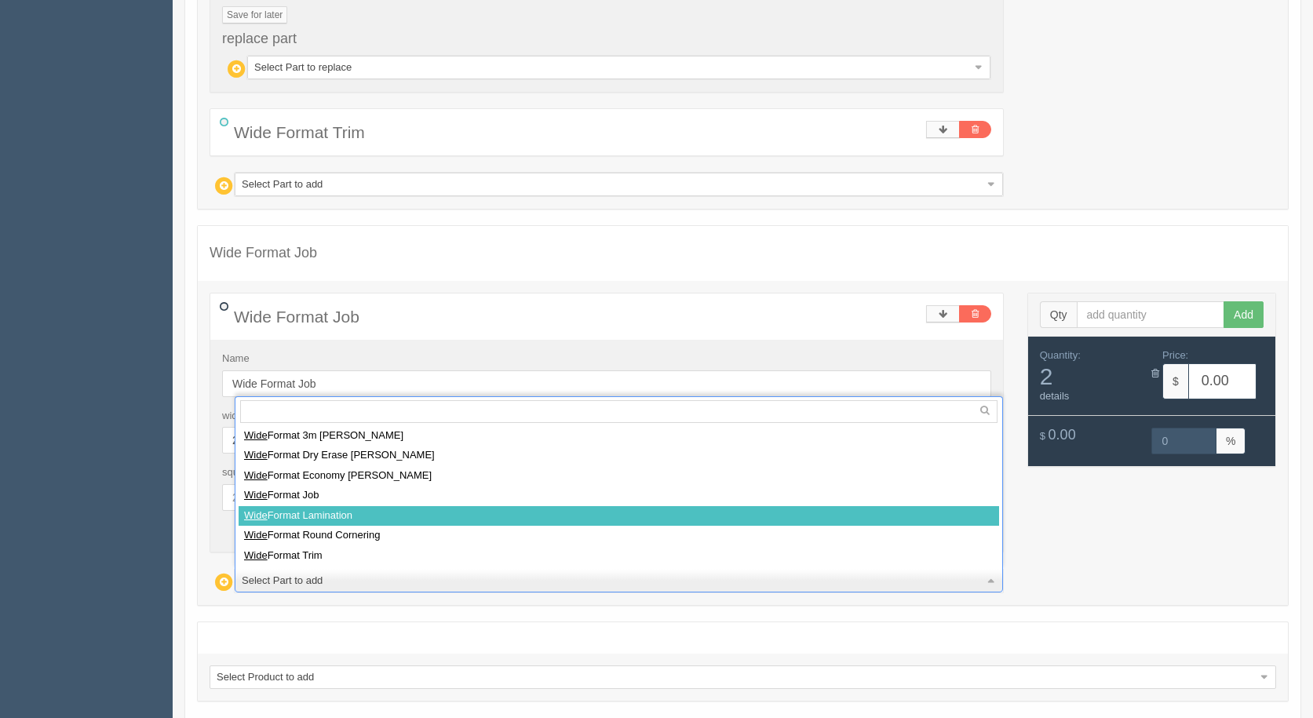
select select
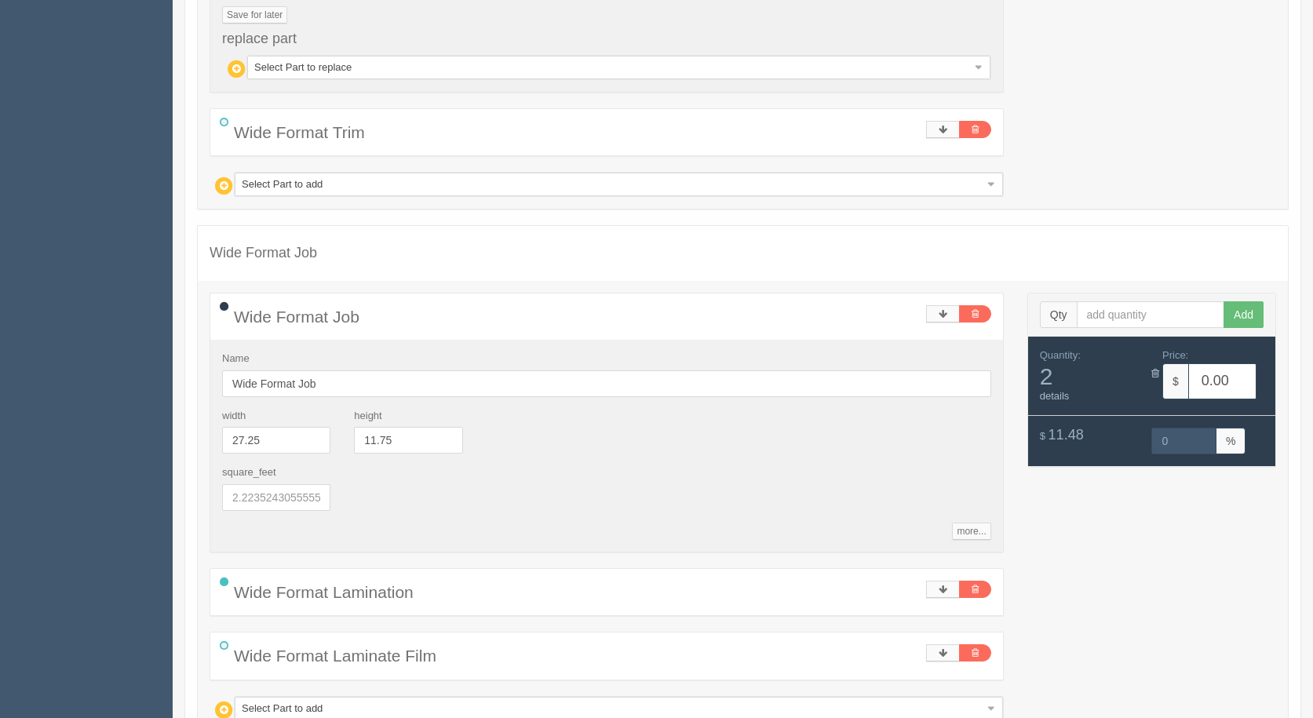
type input "13.20"
type input "14.98"
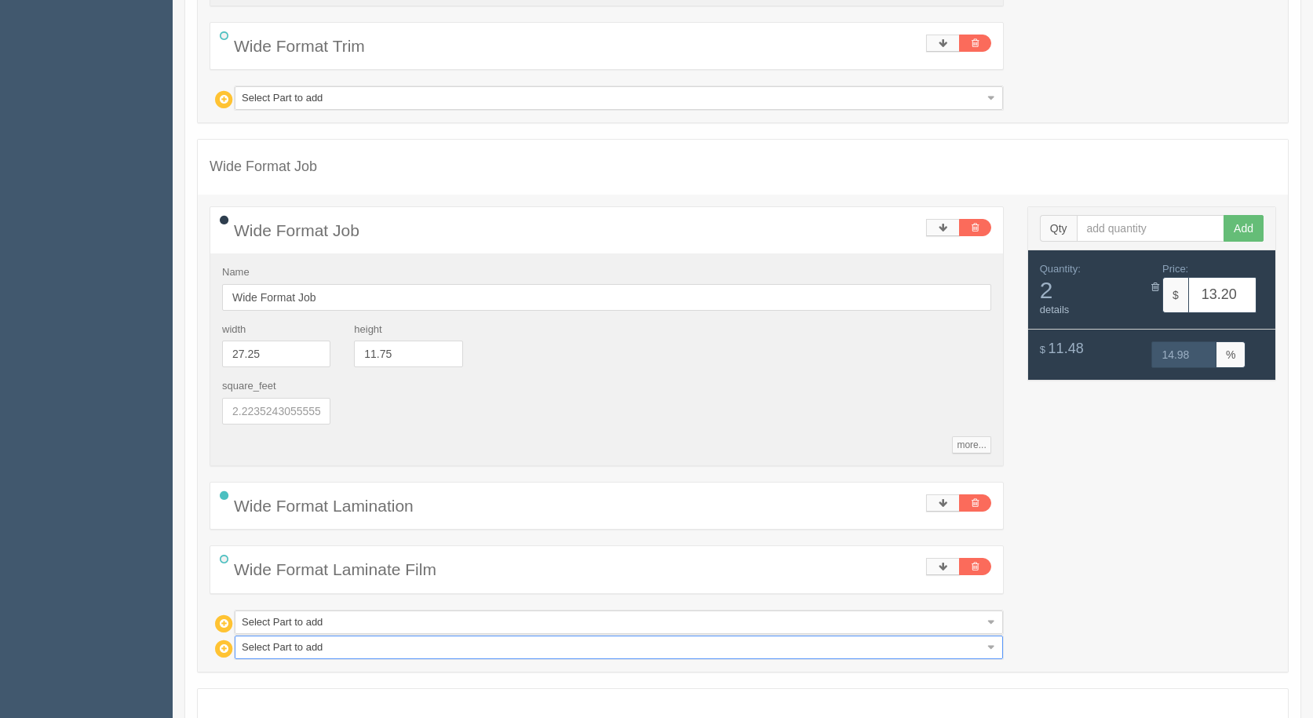
scroll to position [1239, 0]
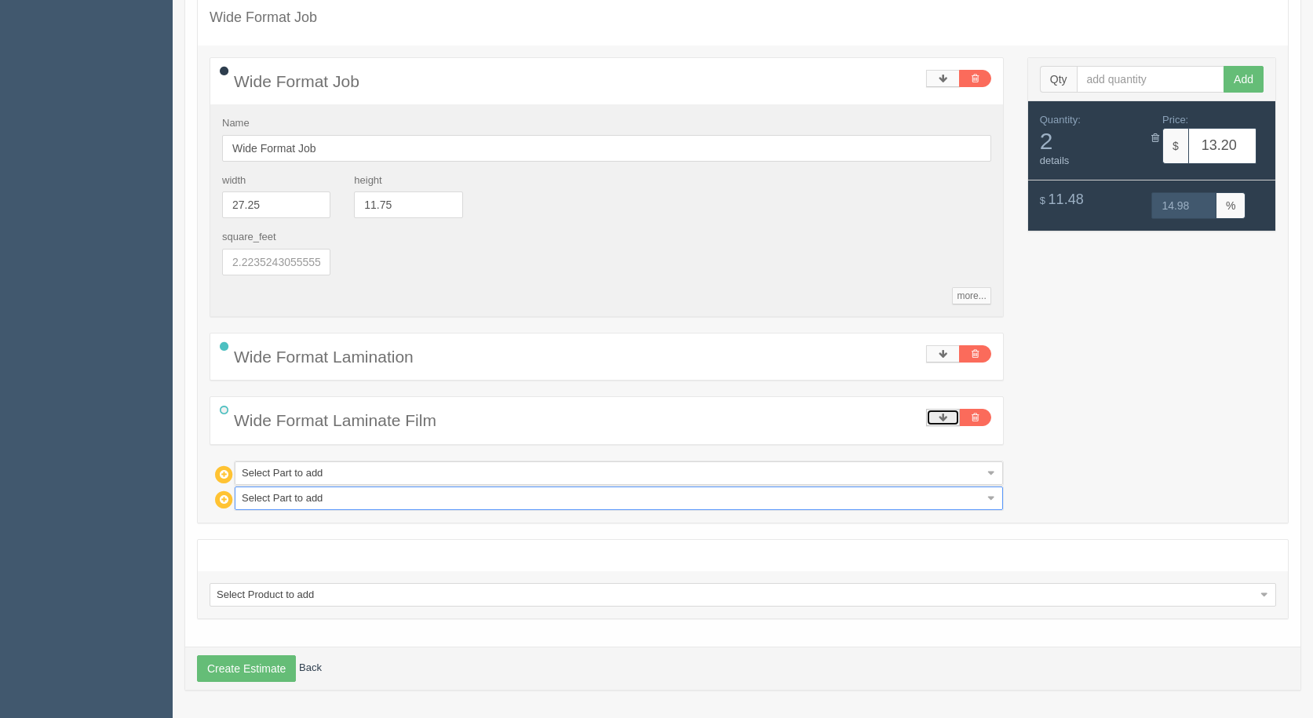
click at [942, 417] on icon at bounding box center [943, 417] width 9 height 9
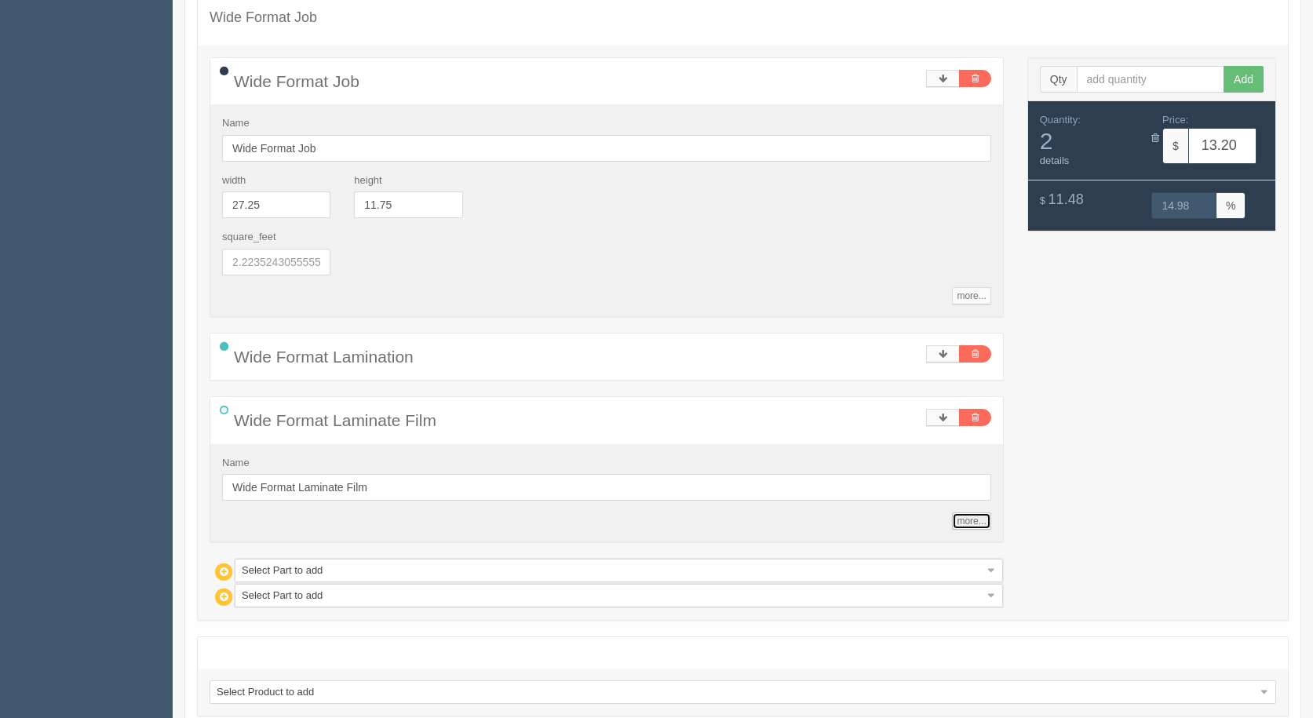
drag, startPoint x: 966, startPoint y: 519, endPoint x: 904, endPoint y: 527, distance: 61.7
click at [965, 519] on link "more..." at bounding box center [971, 521] width 38 height 17
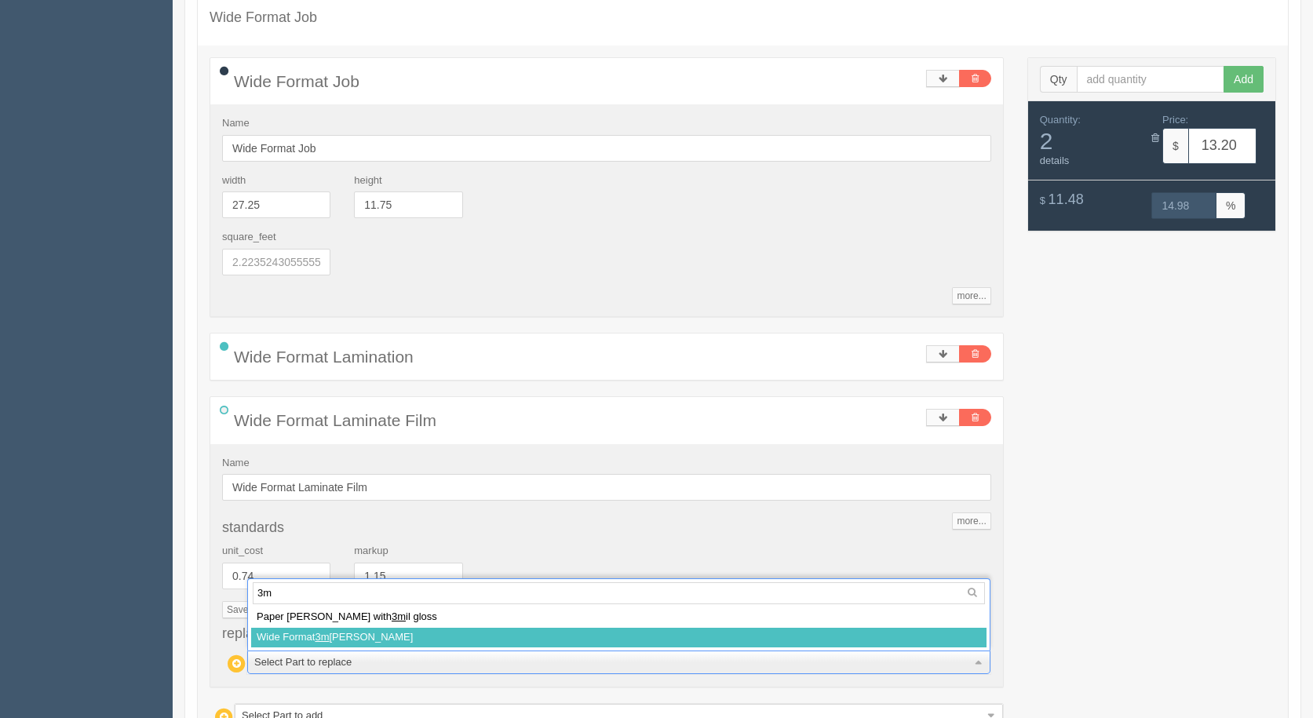
type input "3m"
select select
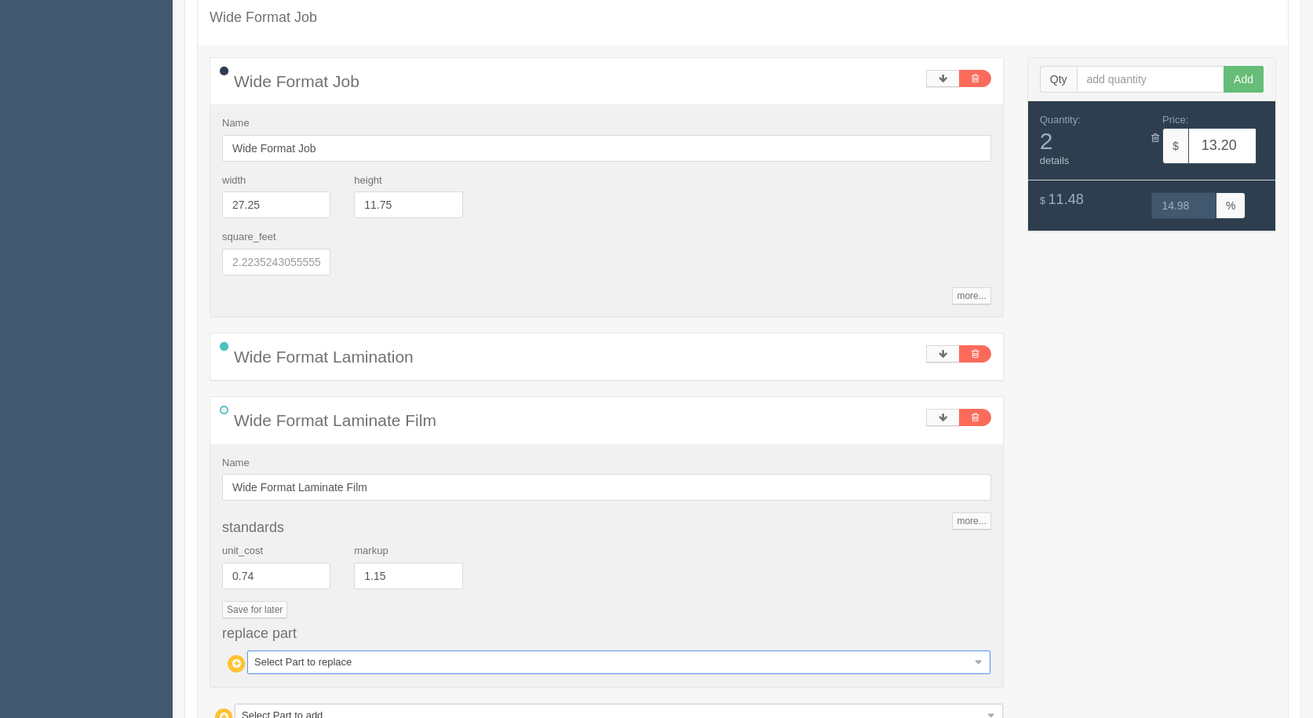
type input "15.25"
type input "15.01"
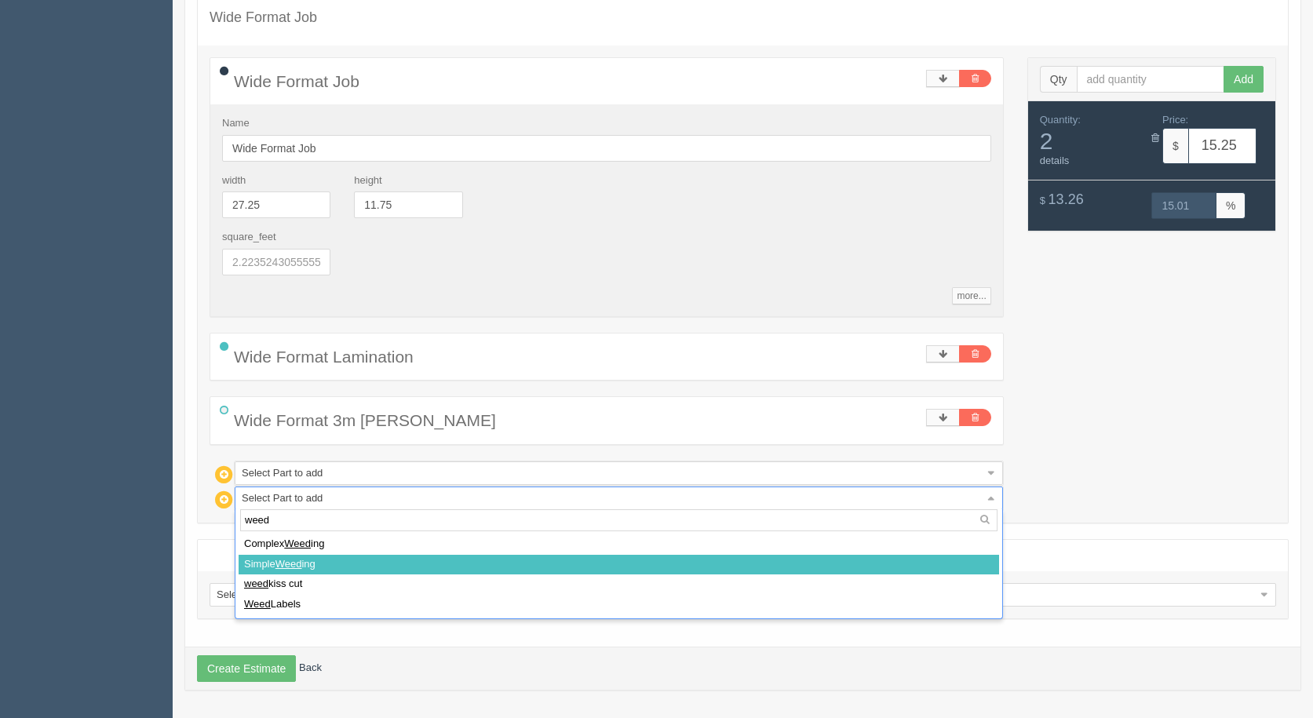
type input "weed"
select select
type input "16.35"
type input "14.98"
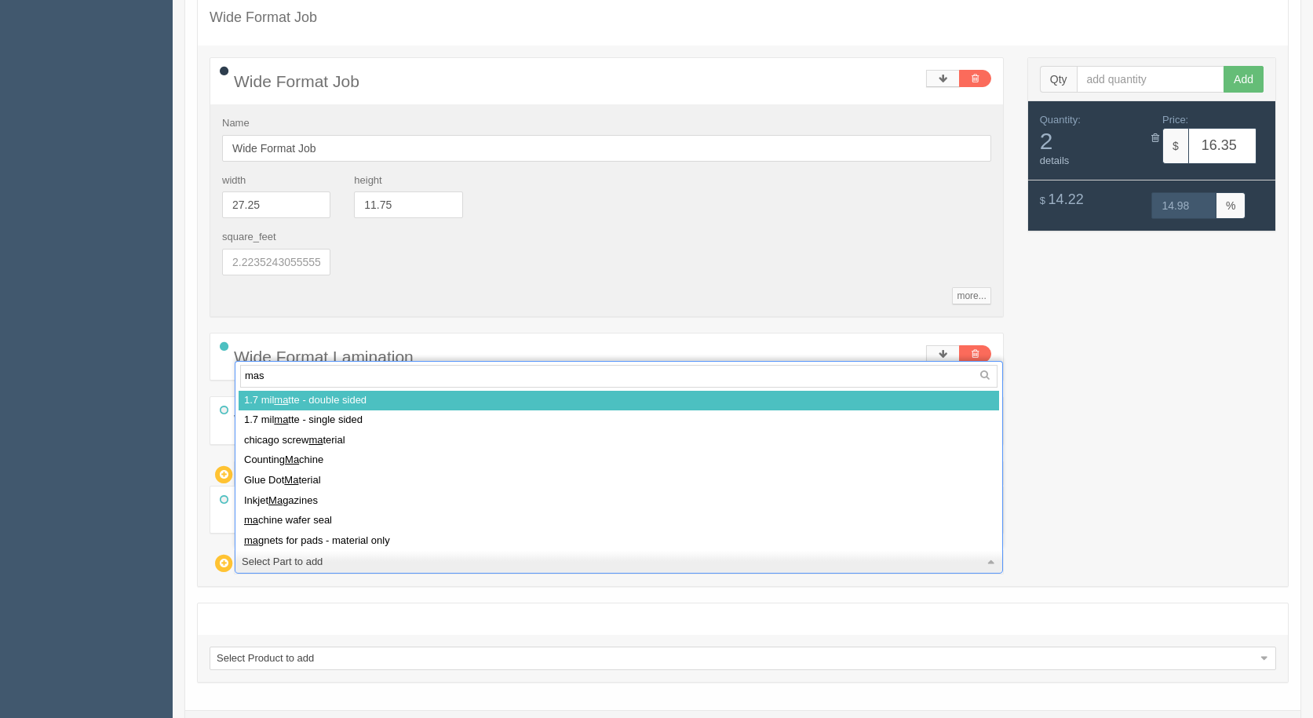
type input "mask"
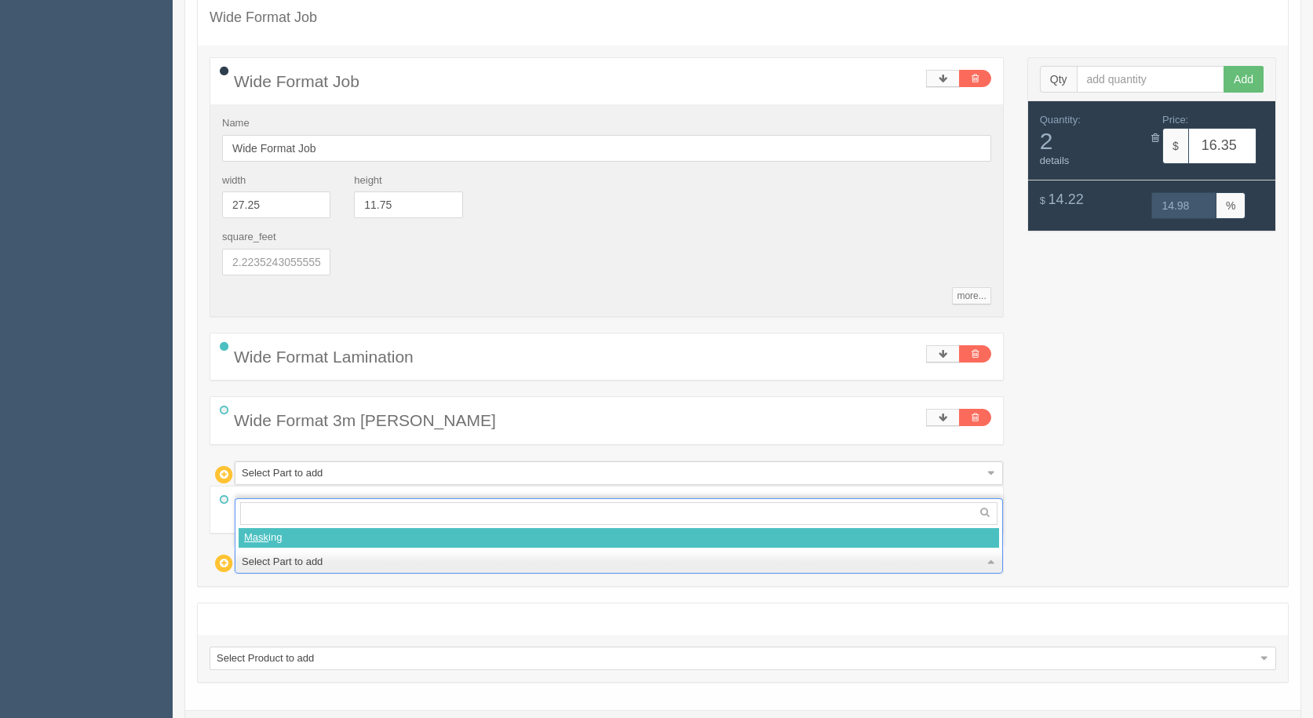
select select
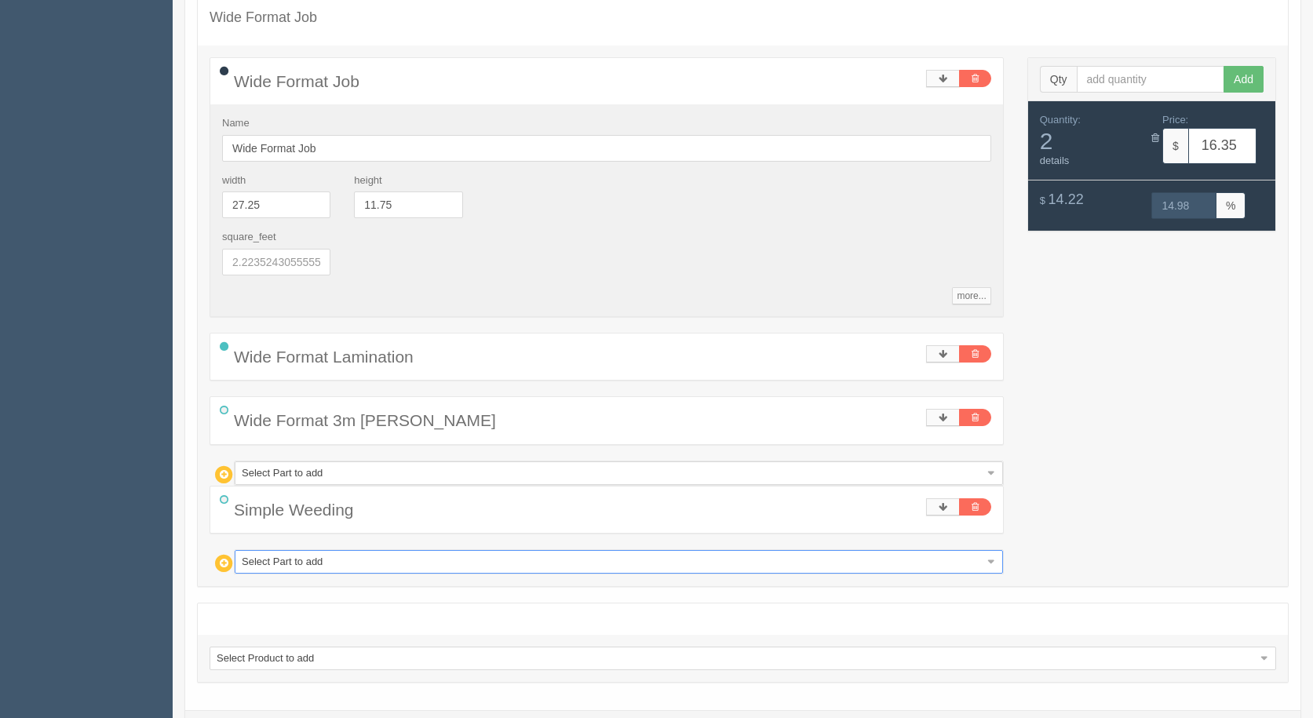
type input "32.32"
type input "14.98"
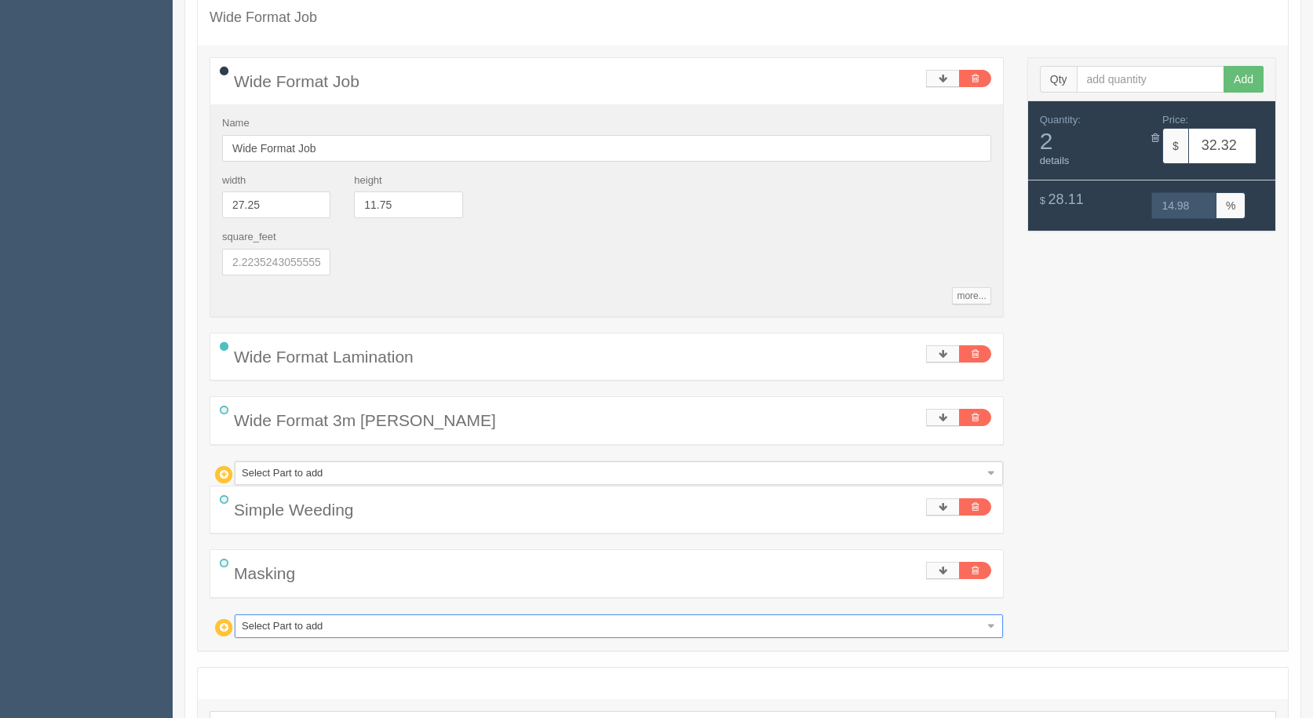
type input "w"
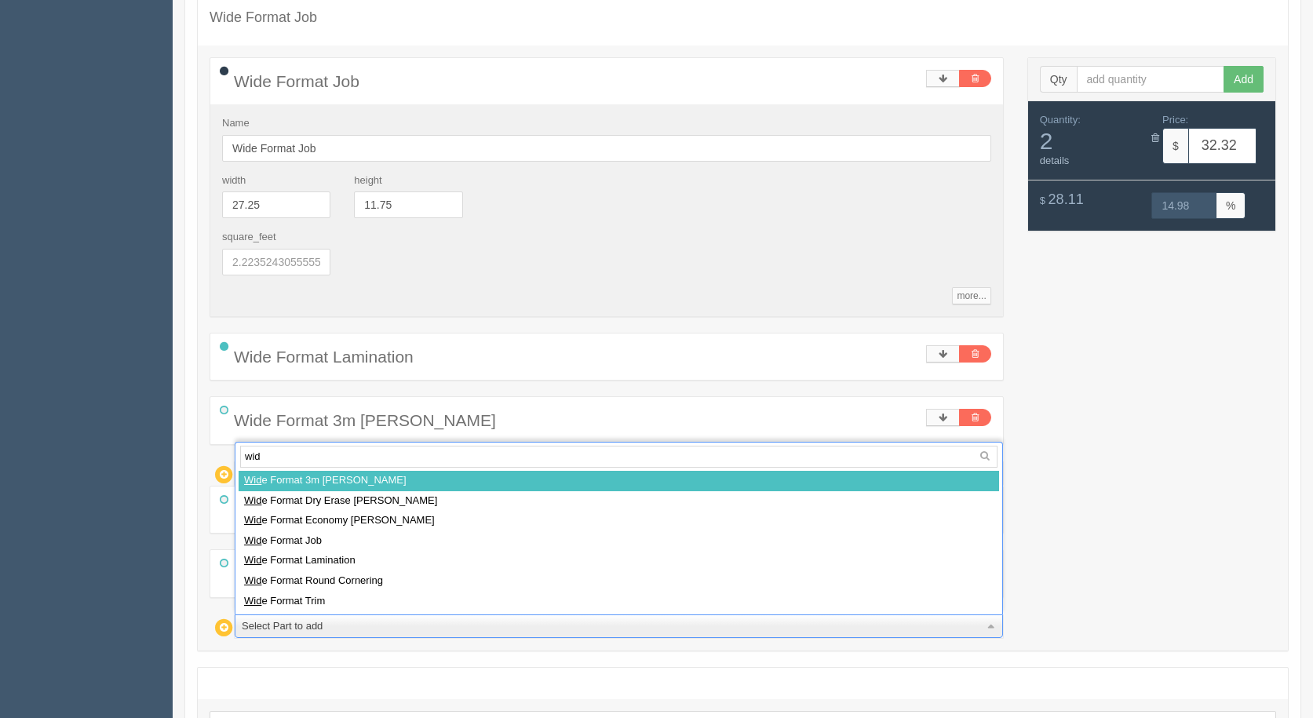
type input "wide"
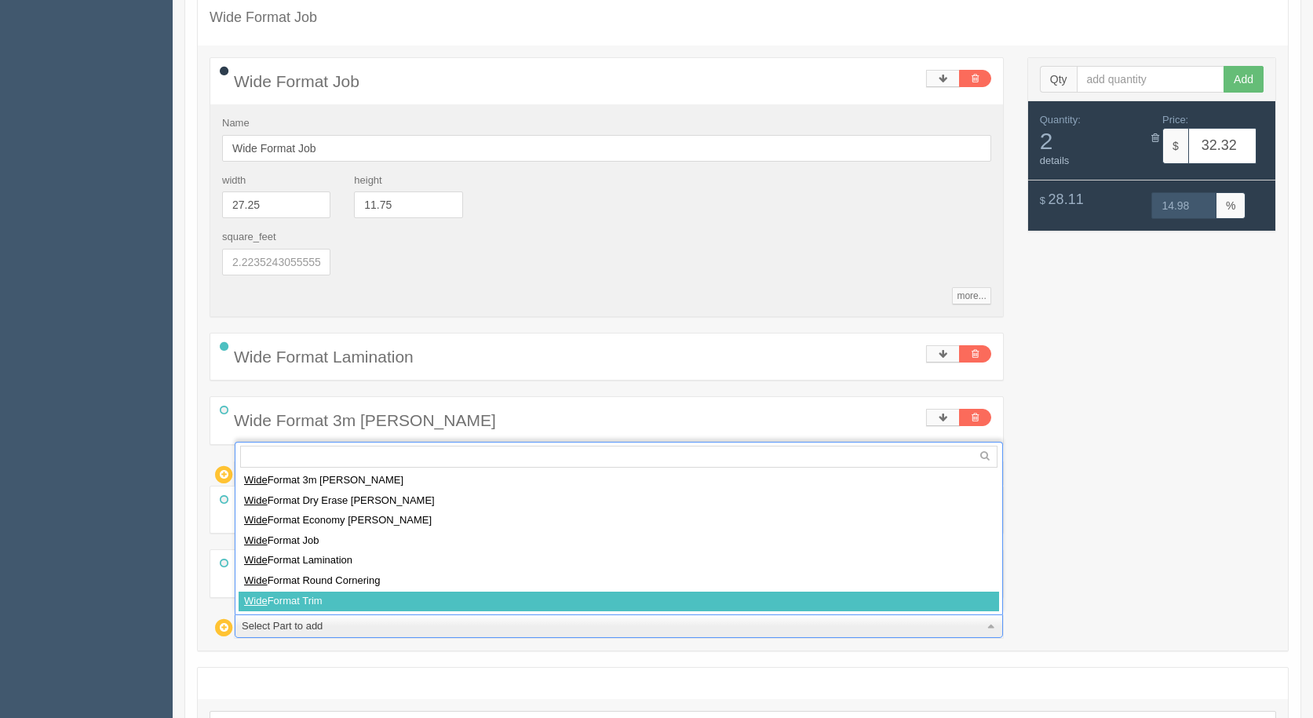
select select
type input "34.54"
type input "15.02"
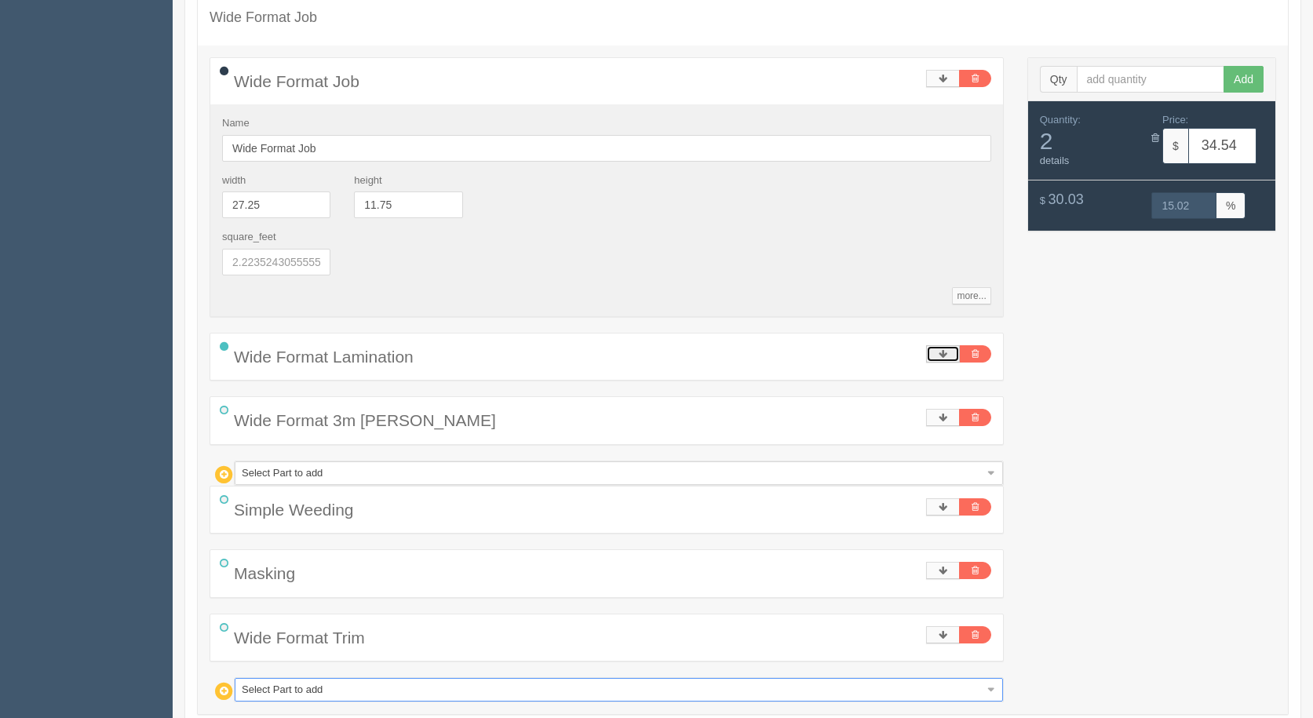
click at [949, 351] on link at bounding box center [943, 353] width 34 height 17
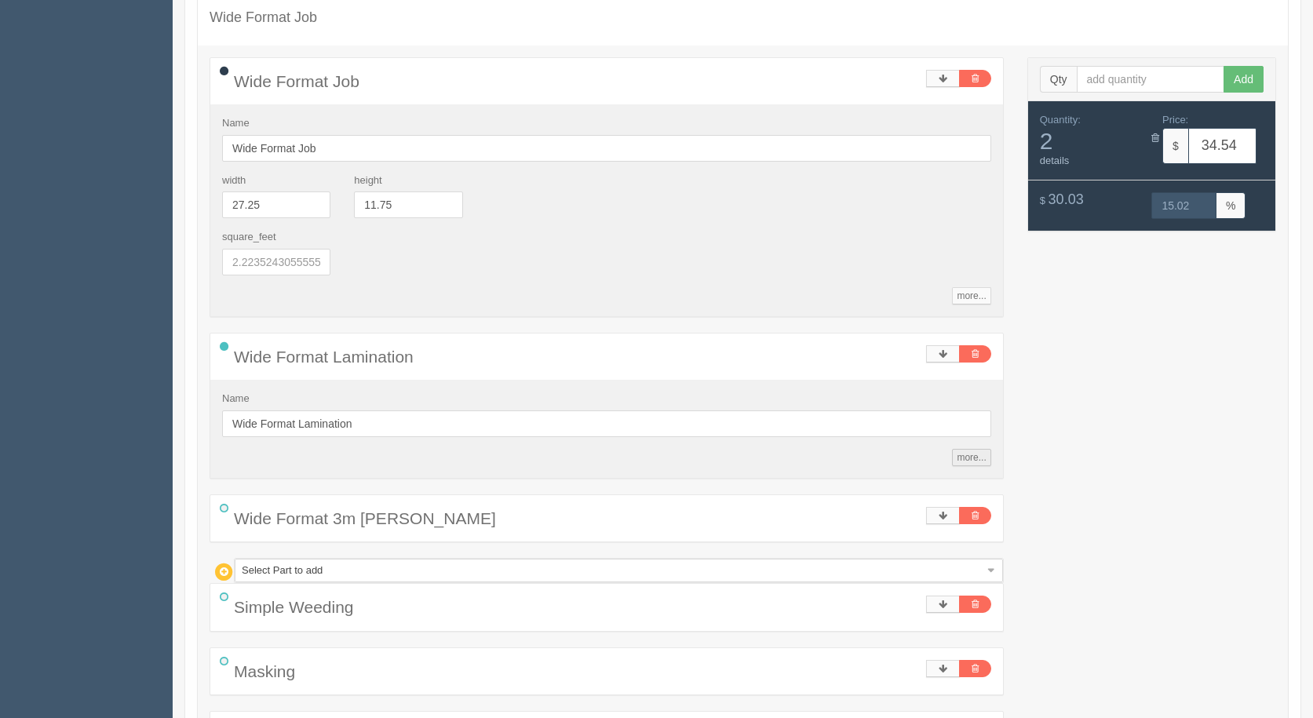
click at [967, 470] on div "Name Wide Format Lamination more... standards unit_cost 52 markup 1.15 time_per…" at bounding box center [606, 429] width 793 height 98
click at [971, 463] on link "more..." at bounding box center [971, 457] width 38 height 17
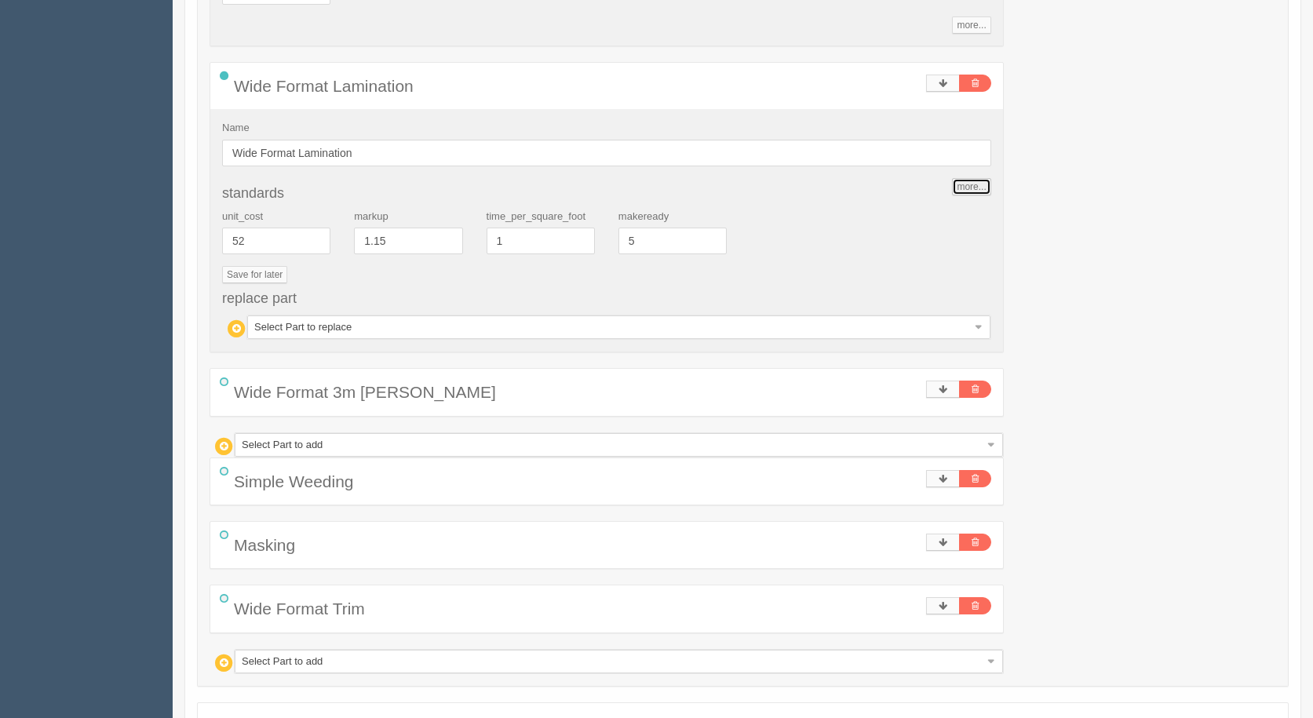
scroll to position [1631, 0]
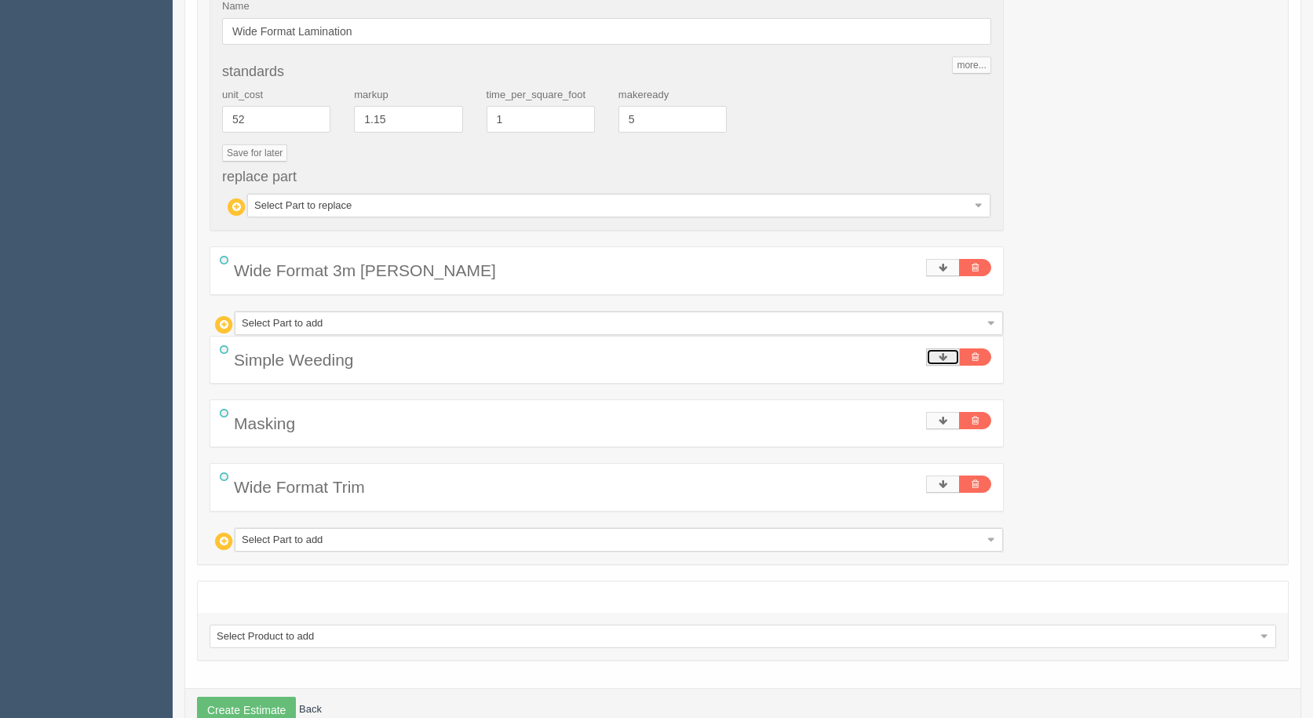
click at [946, 356] on icon at bounding box center [943, 356] width 9 height 9
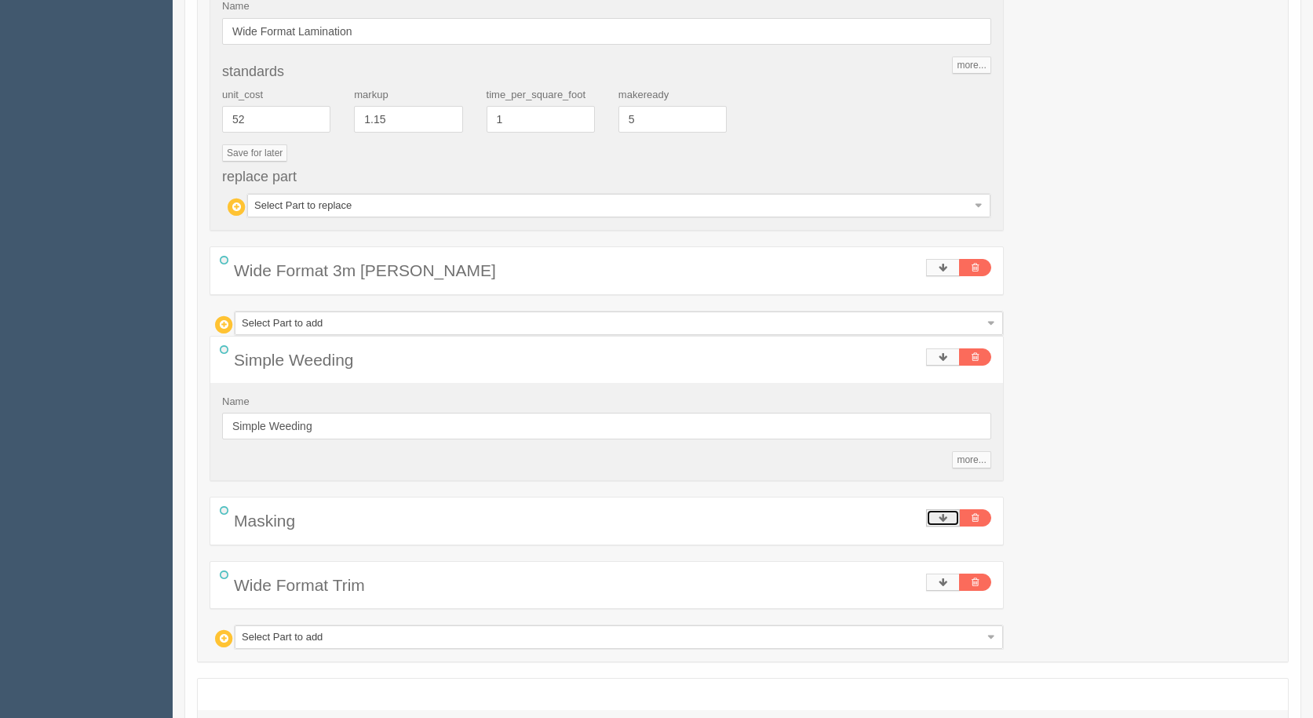
click at [950, 516] on link at bounding box center [943, 517] width 34 height 17
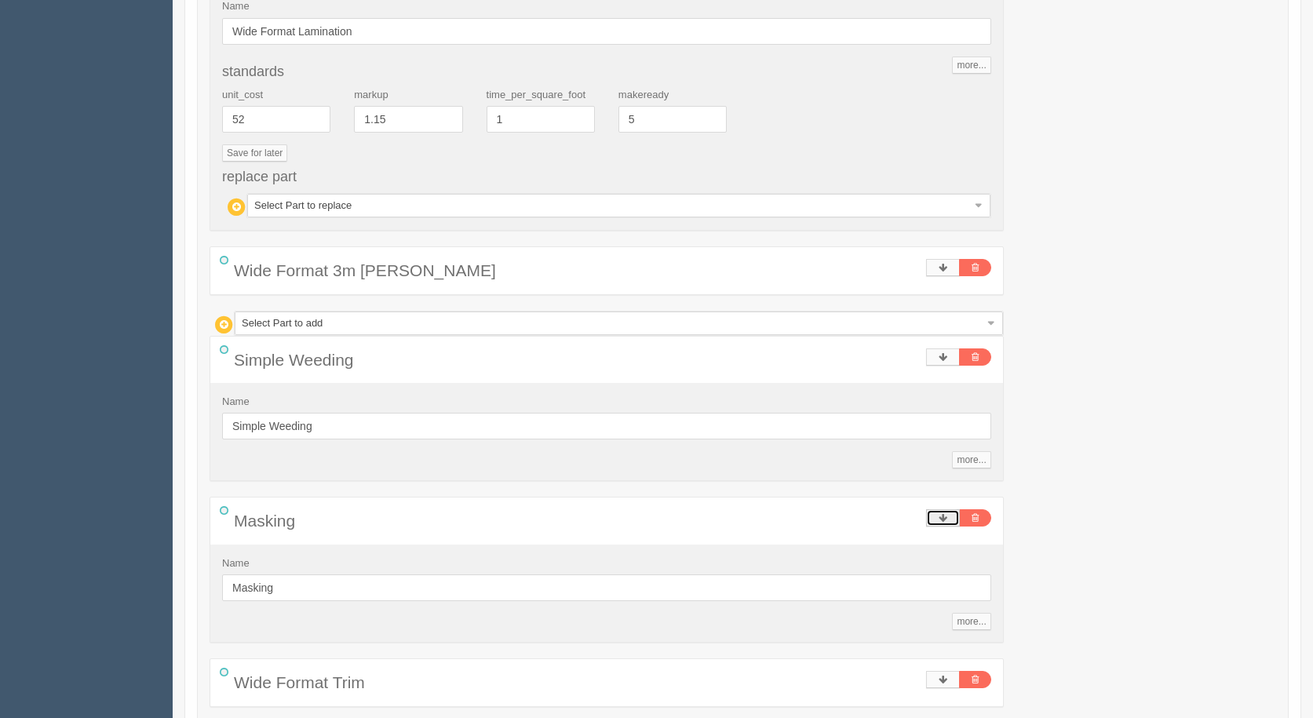
scroll to position [1868, 0]
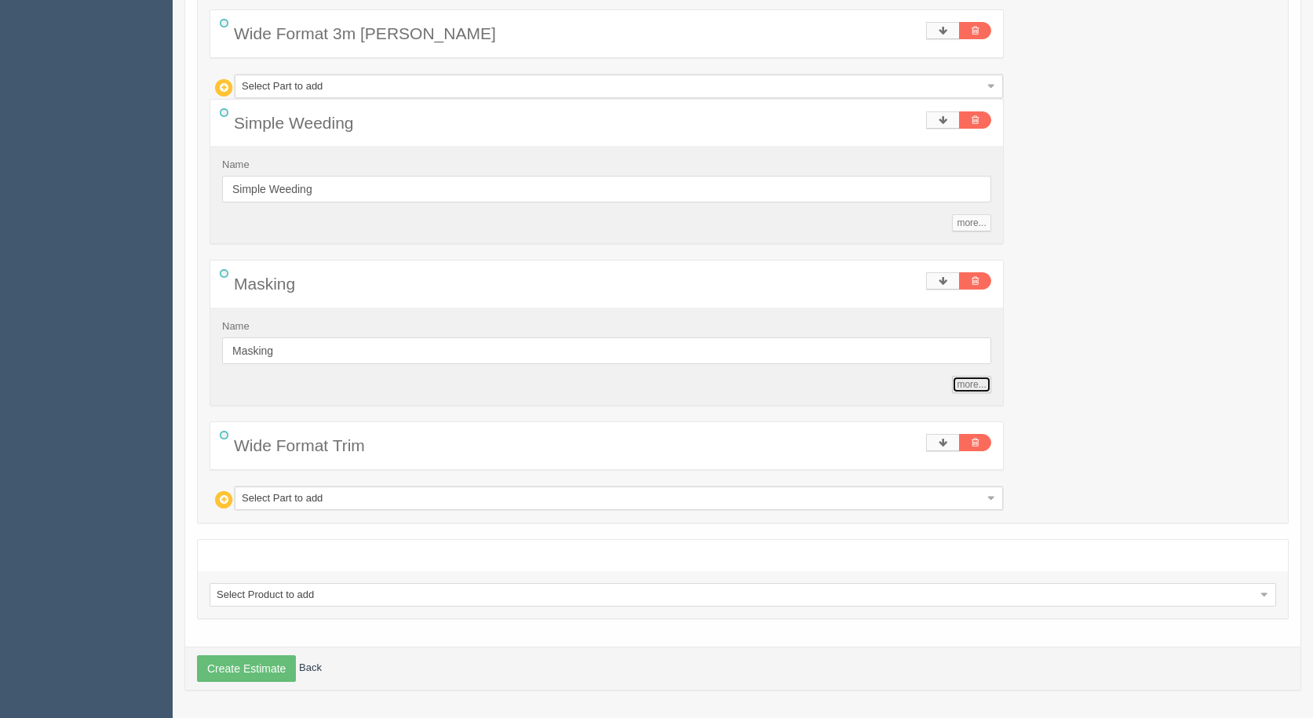
click at [973, 390] on link "more..." at bounding box center [971, 384] width 38 height 17
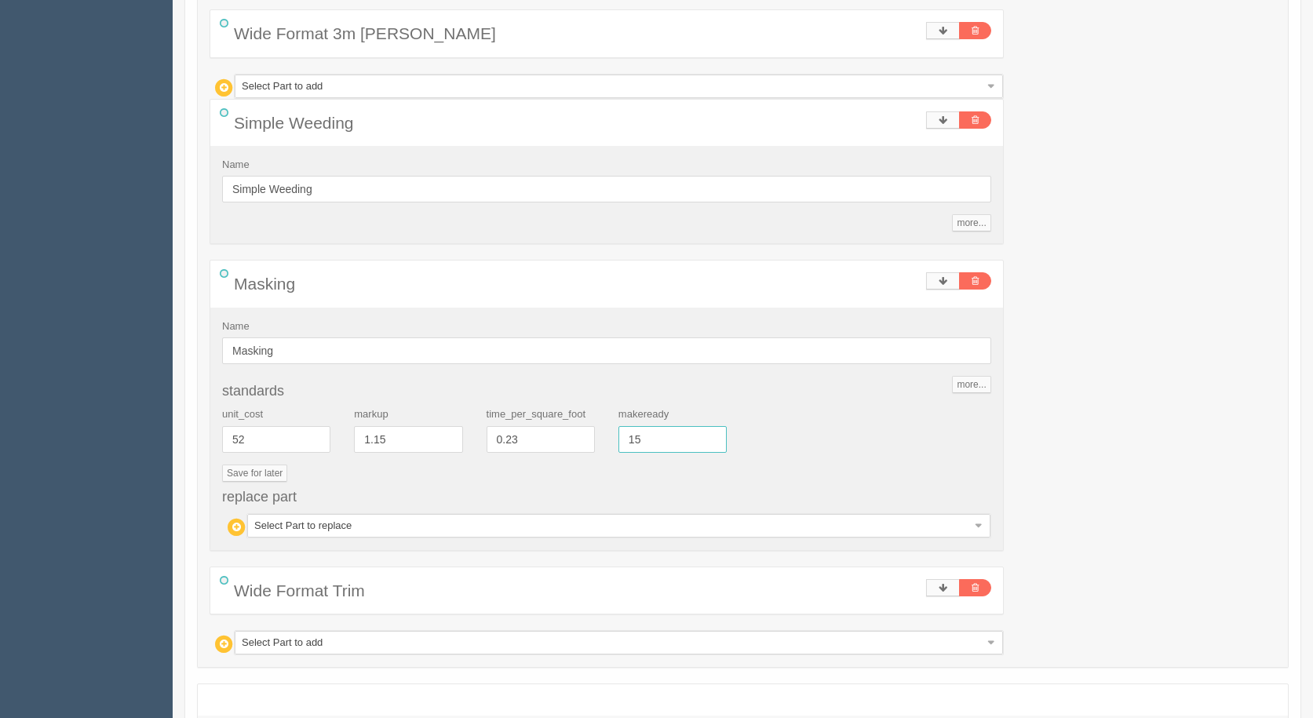
drag, startPoint x: 678, startPoint y: 436, endPoint x: 540, endPoint y: 422, distance: 138.9
click at [548, 426] on div "unit_cost 52 markup 1.15 time_per_square_foot 0.23 makeready 15" at bounding box center [606, 435] width 793 height 57
type input "7.5"
type input "27.06"
type input "15.00"
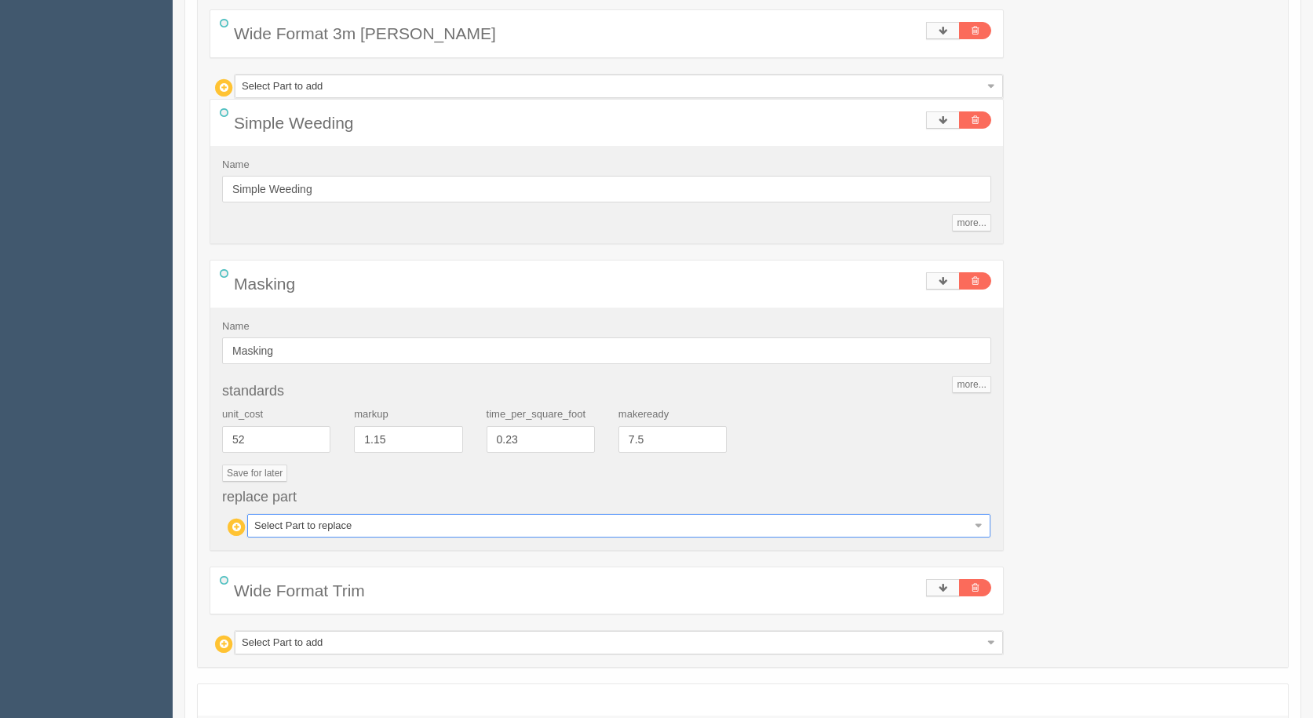
click at [472, 578] on div "Wide Format Trim" at bounding box center [606, 591] width 793 height 46
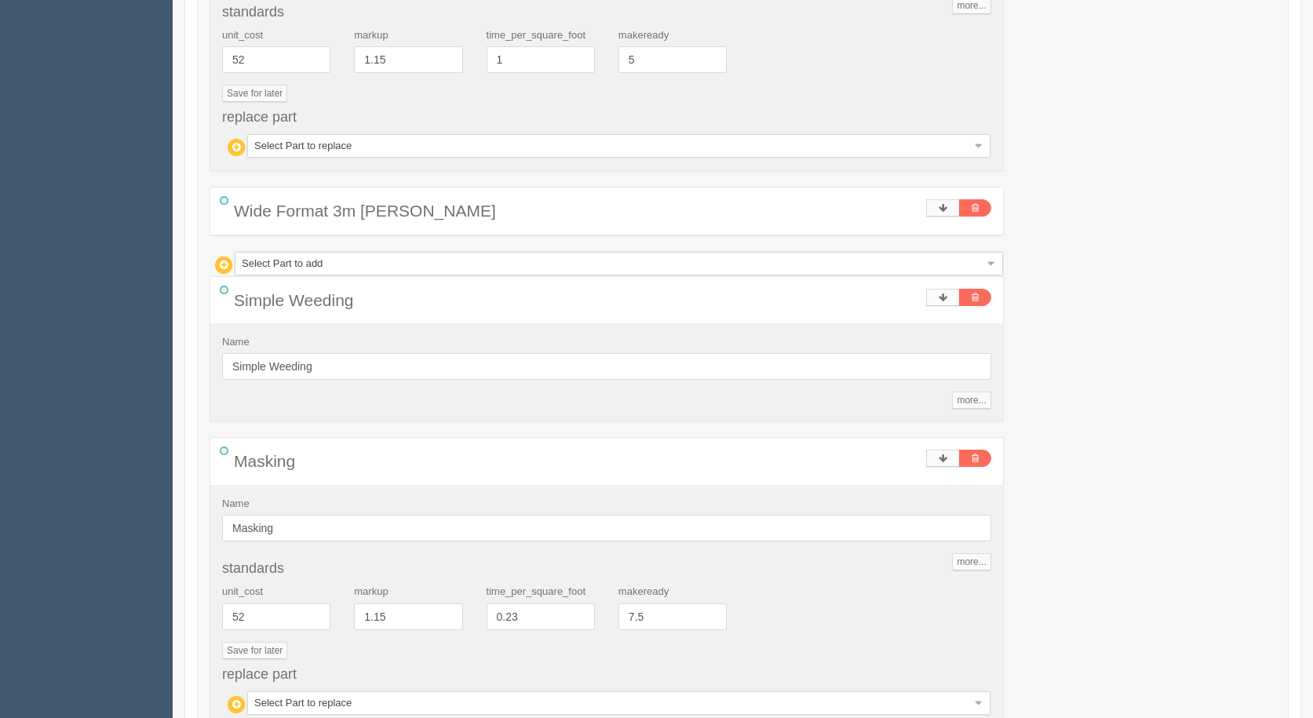
scroll to position [2013, 0]
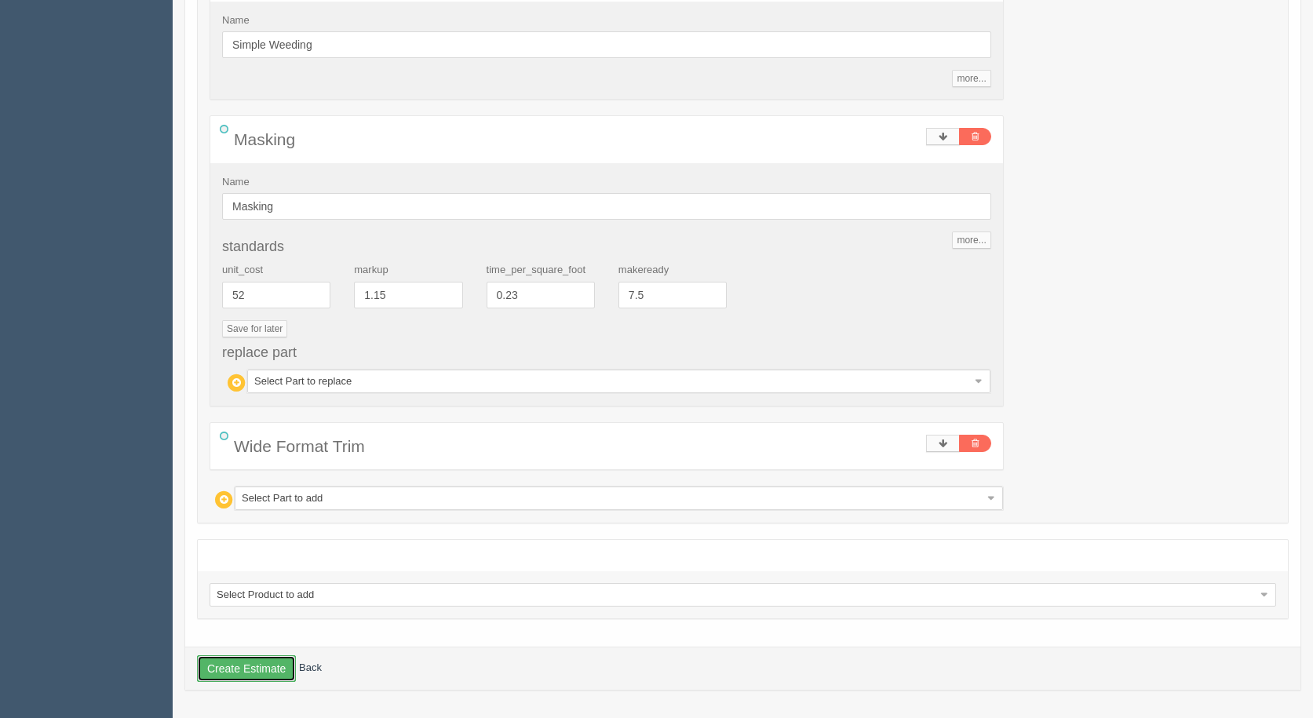
click at [262, 663] on button "Create Estimate" at bounding box center [246, 668] width 99 height 27
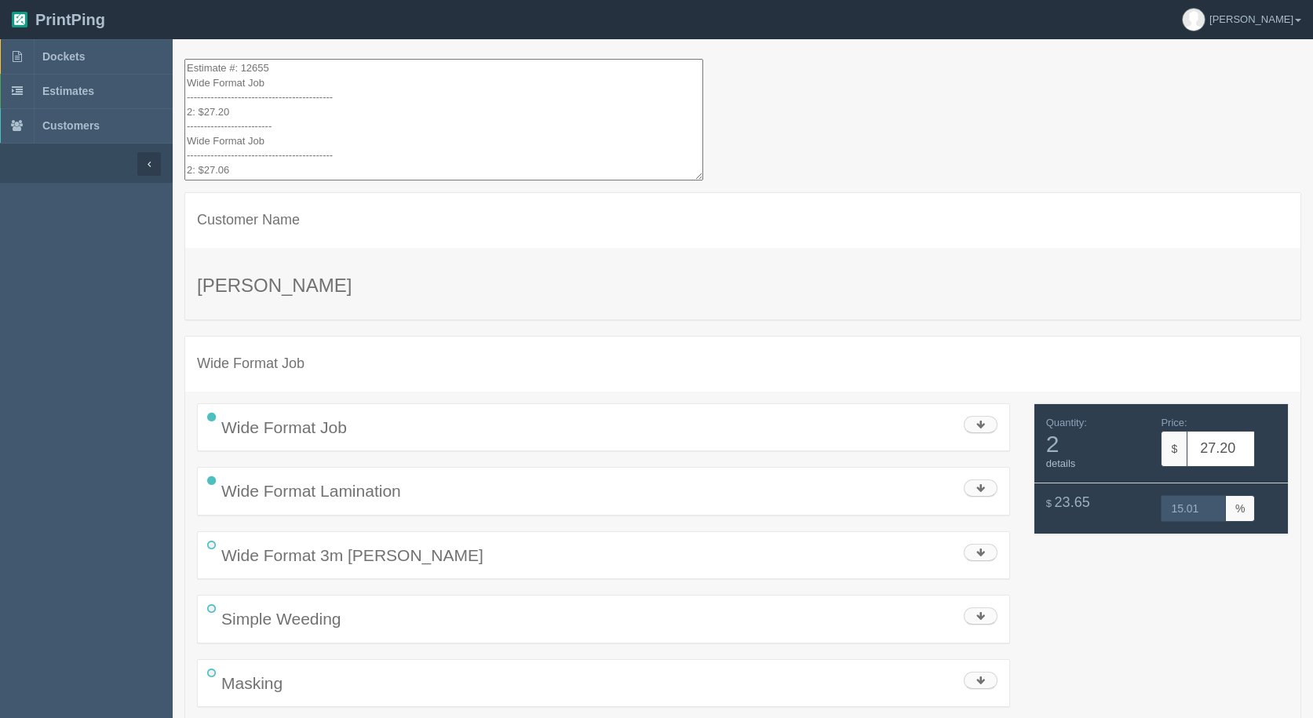
drag, startPoint x: 268, startPoint y: 167, endPoint x: 45, endPoint y: -68, distance: 324.8
click at [45, 0] on html "PrintPing Gerry Administration Edit account ( info@allrushbindery.com ) Logout …" at bounding box center [656, 660] width 1313 height 1320
